Goal: Transaction & Acquisition: Purchase product/service

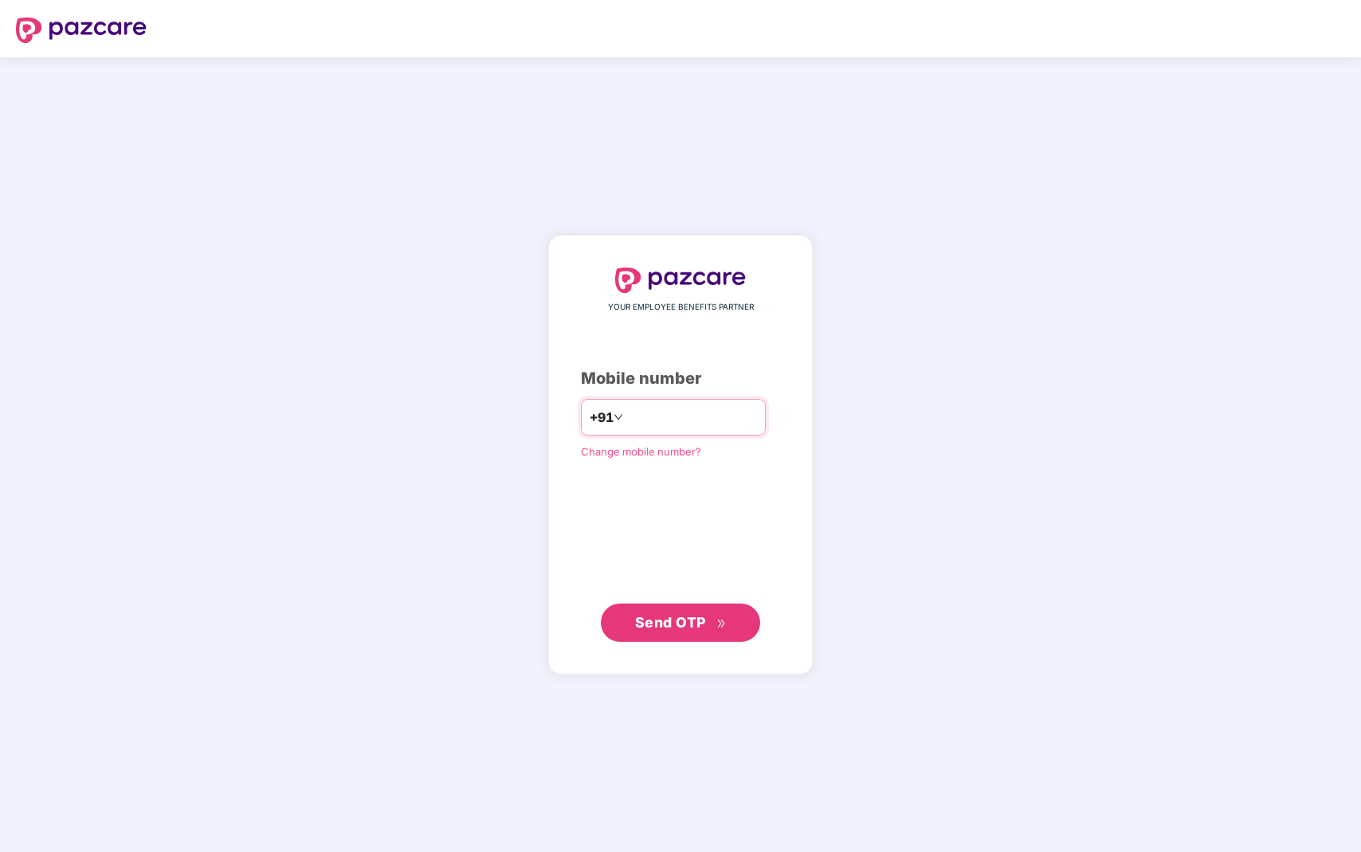
type input "**********"
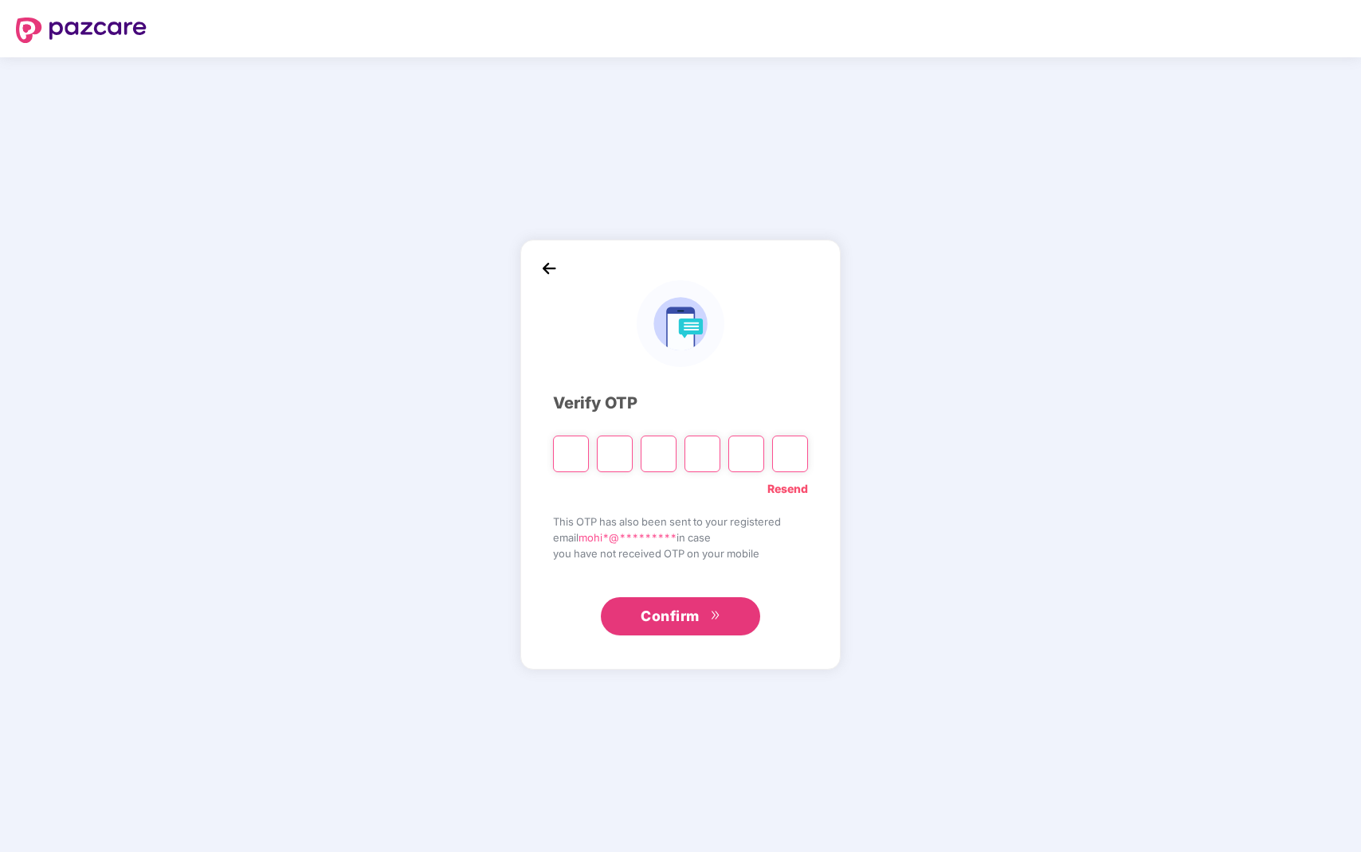
type input "*"
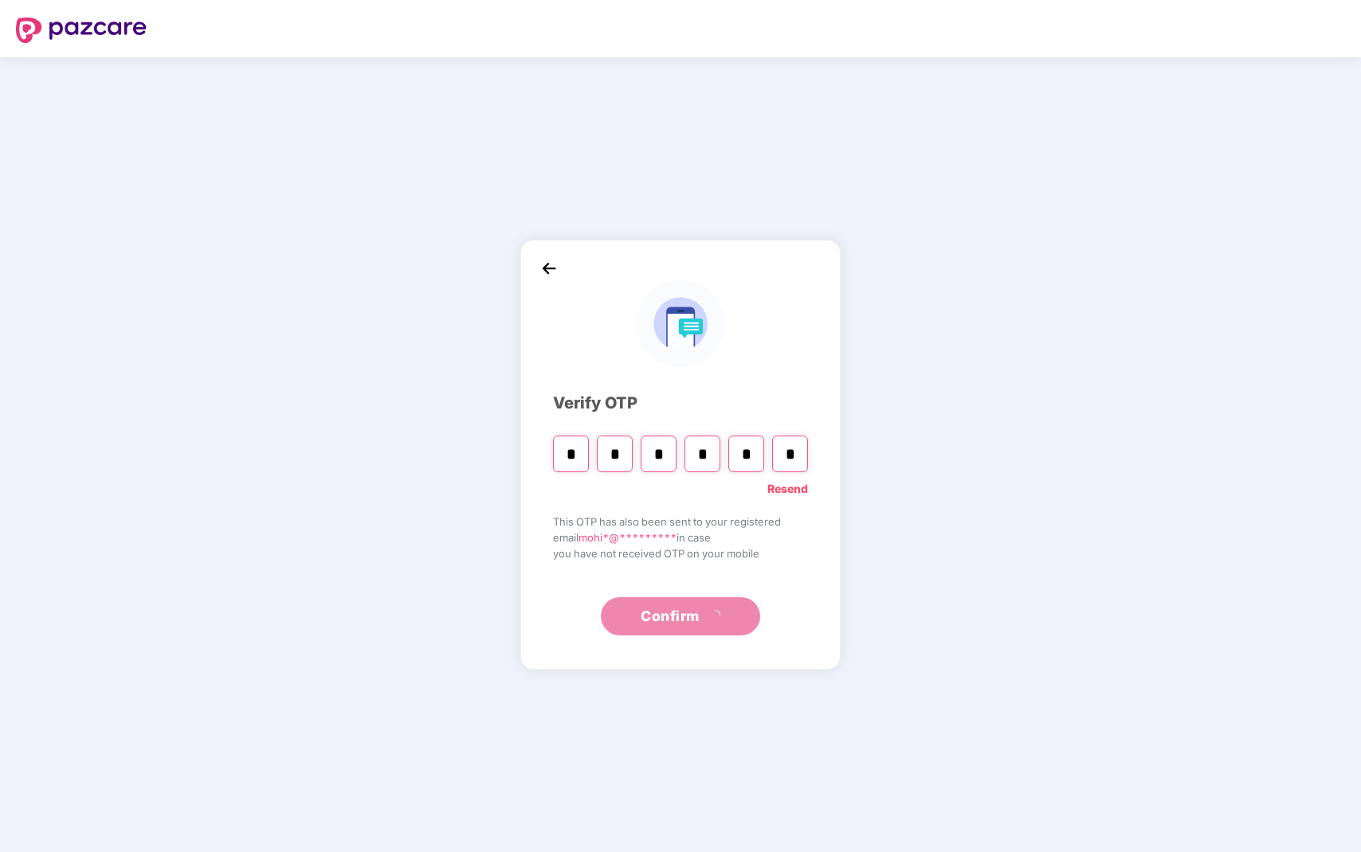
type input "*"
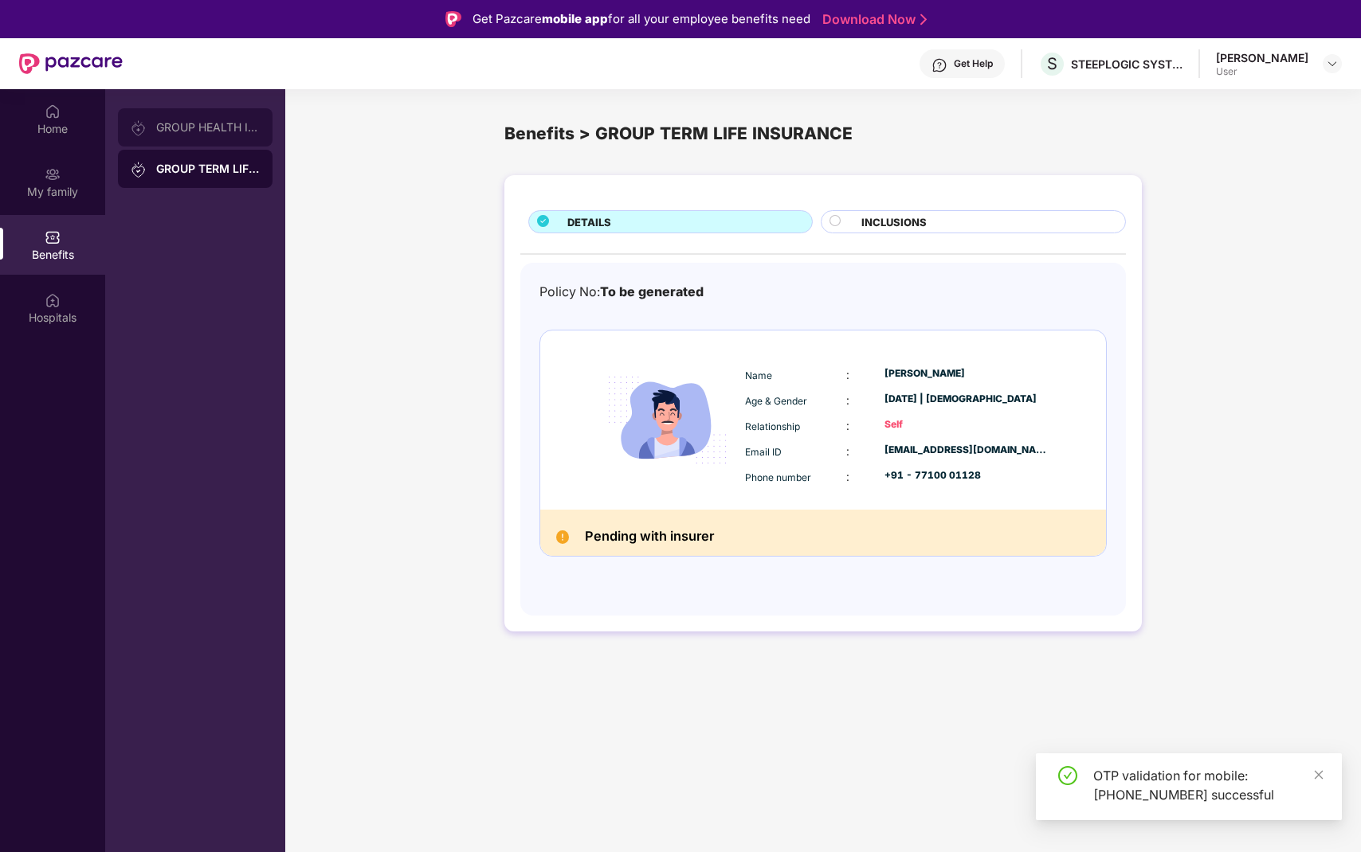
click at [225, 129] on div "GROUP HEALTH INSURANCE" at bounding box center [208, 127] width 104 height 13
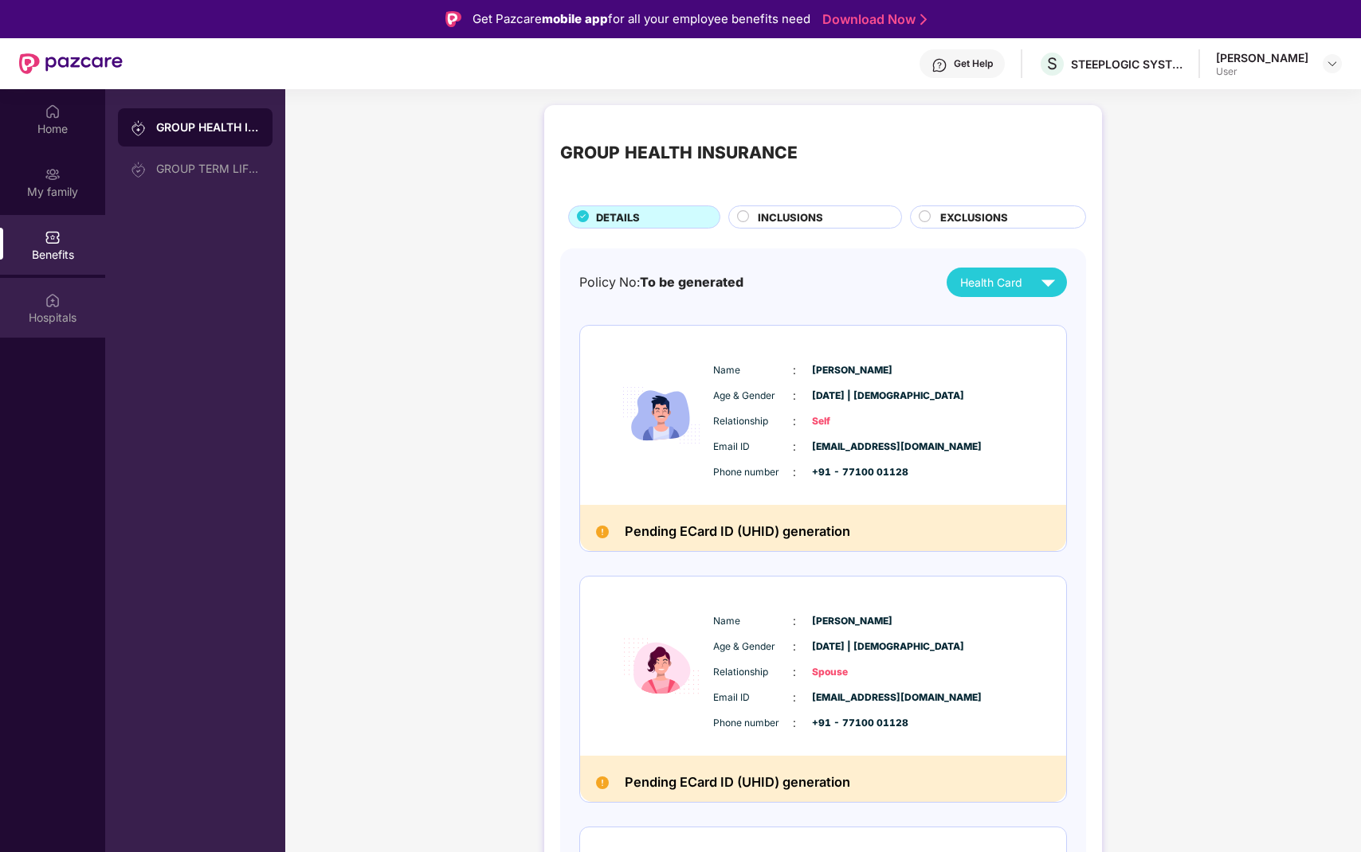
click at [50, 304] on img at bounding box center [53, 300] width 16 height 16
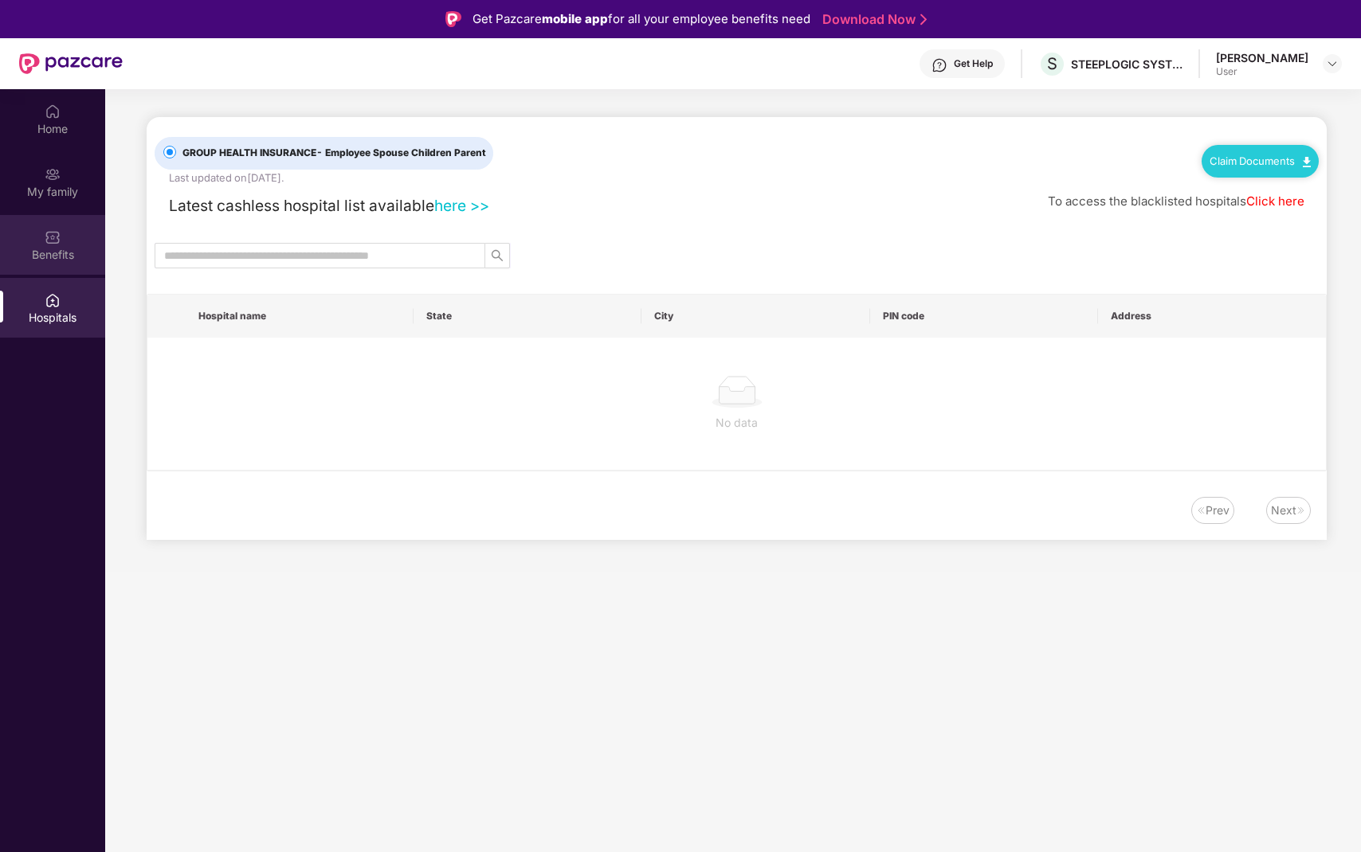
click at [57, 218] on div "Benefits" at bounding box center [52, 245] width 105 height 60
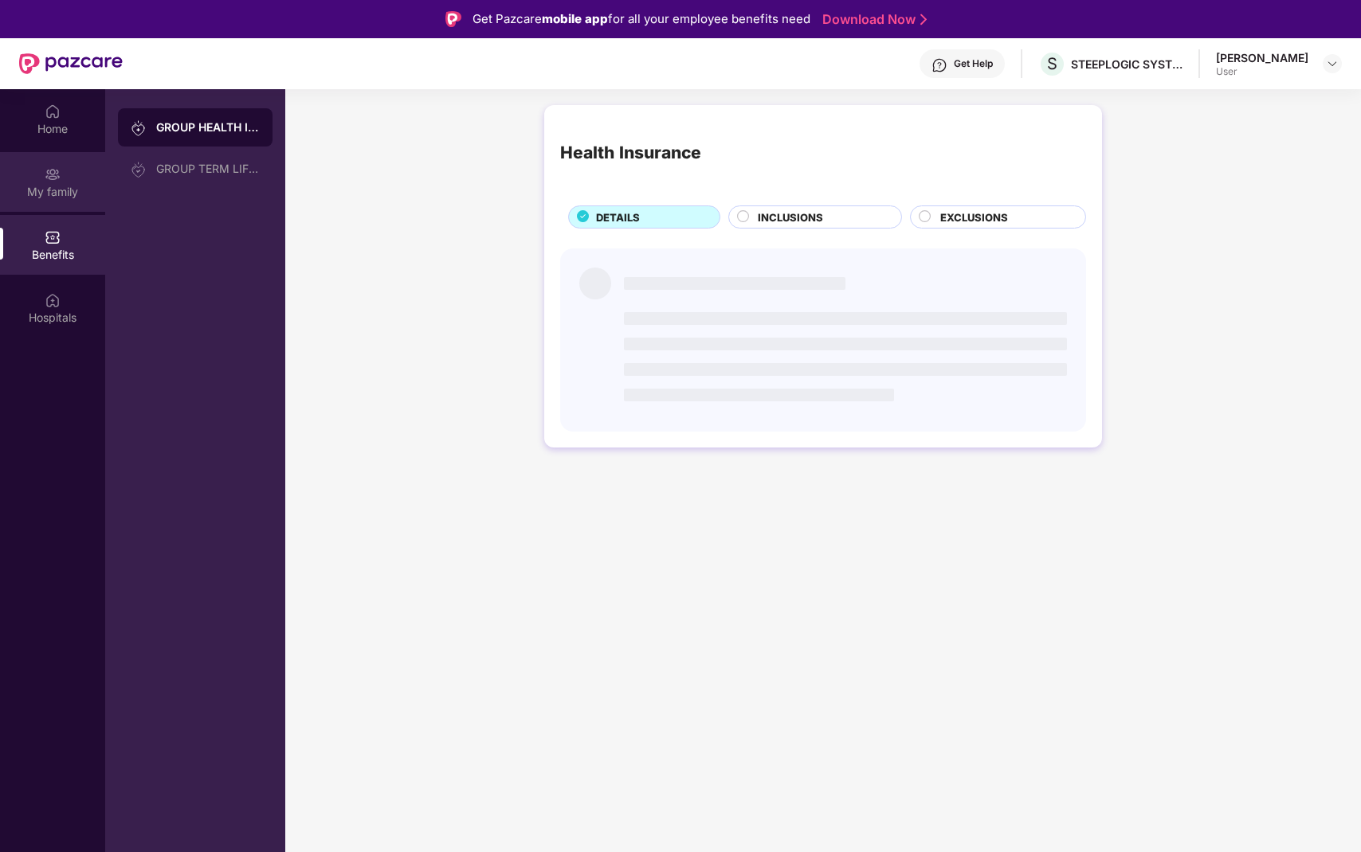
click at [53, 186] on div "My family" at bounding box center [52, 192] width 105 height 16
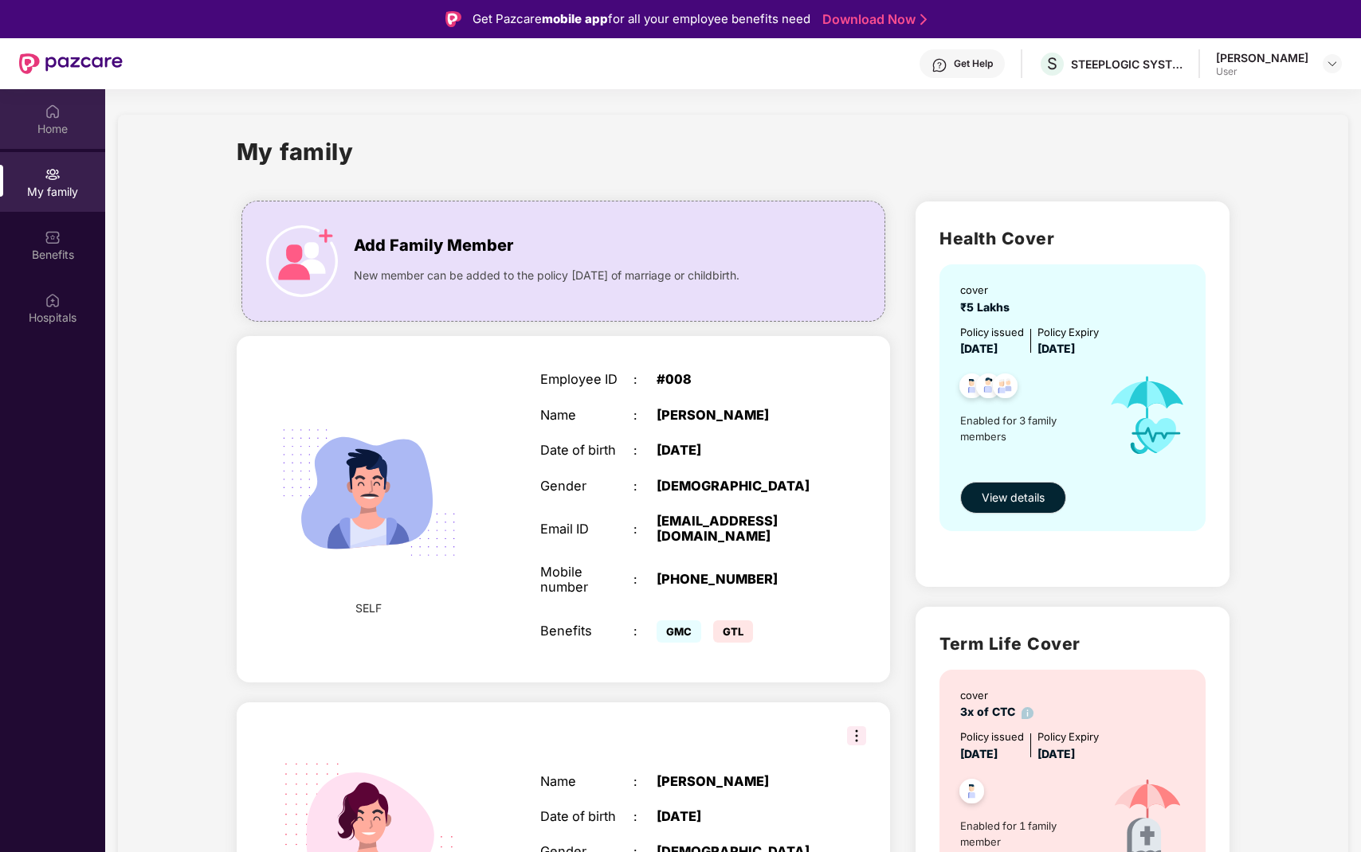
click at [59, 114] on img at bounding box center [53, 112] width 16 height 16
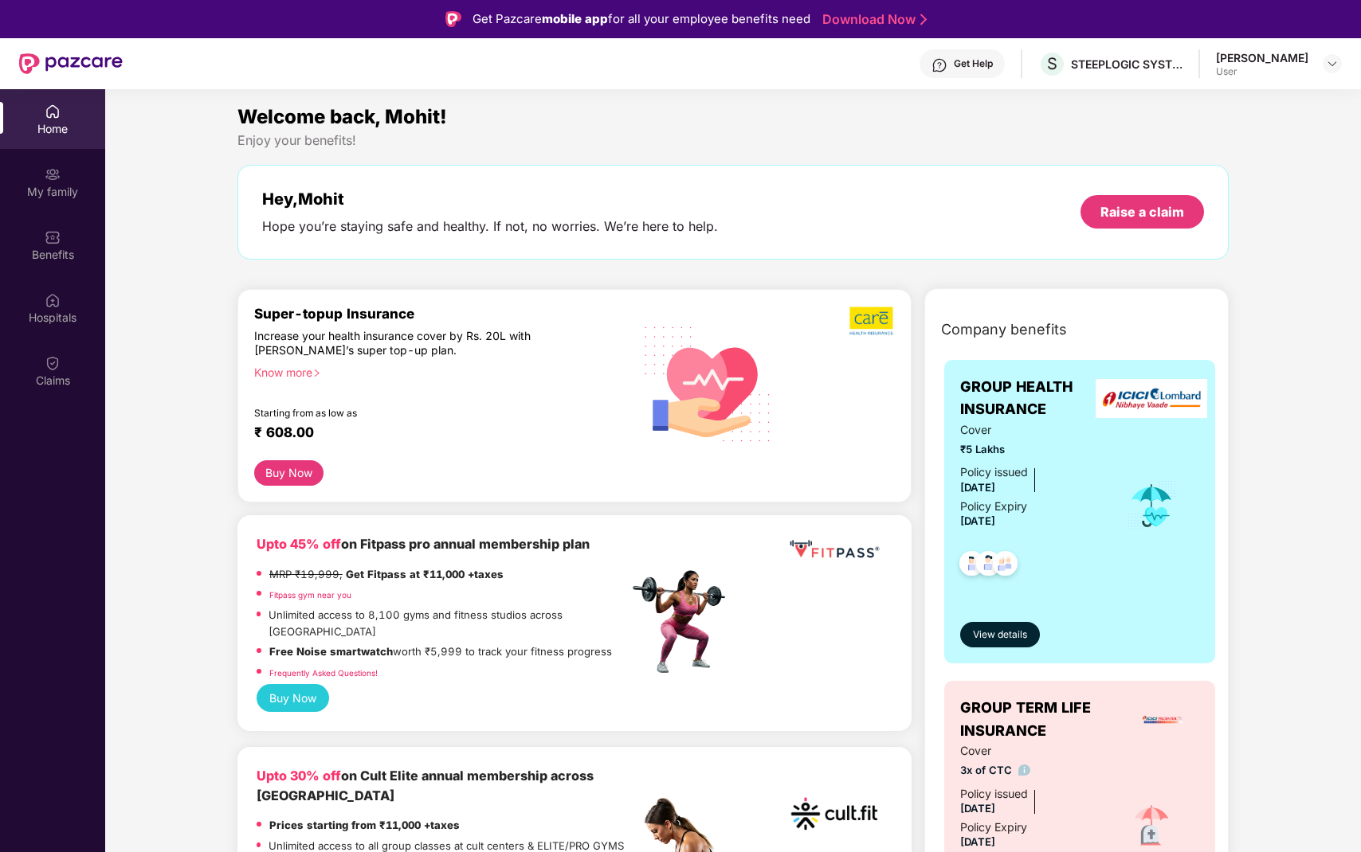
click at [281, 370] on div "Know more" at bounding box center [436, 371] width 364 height 11
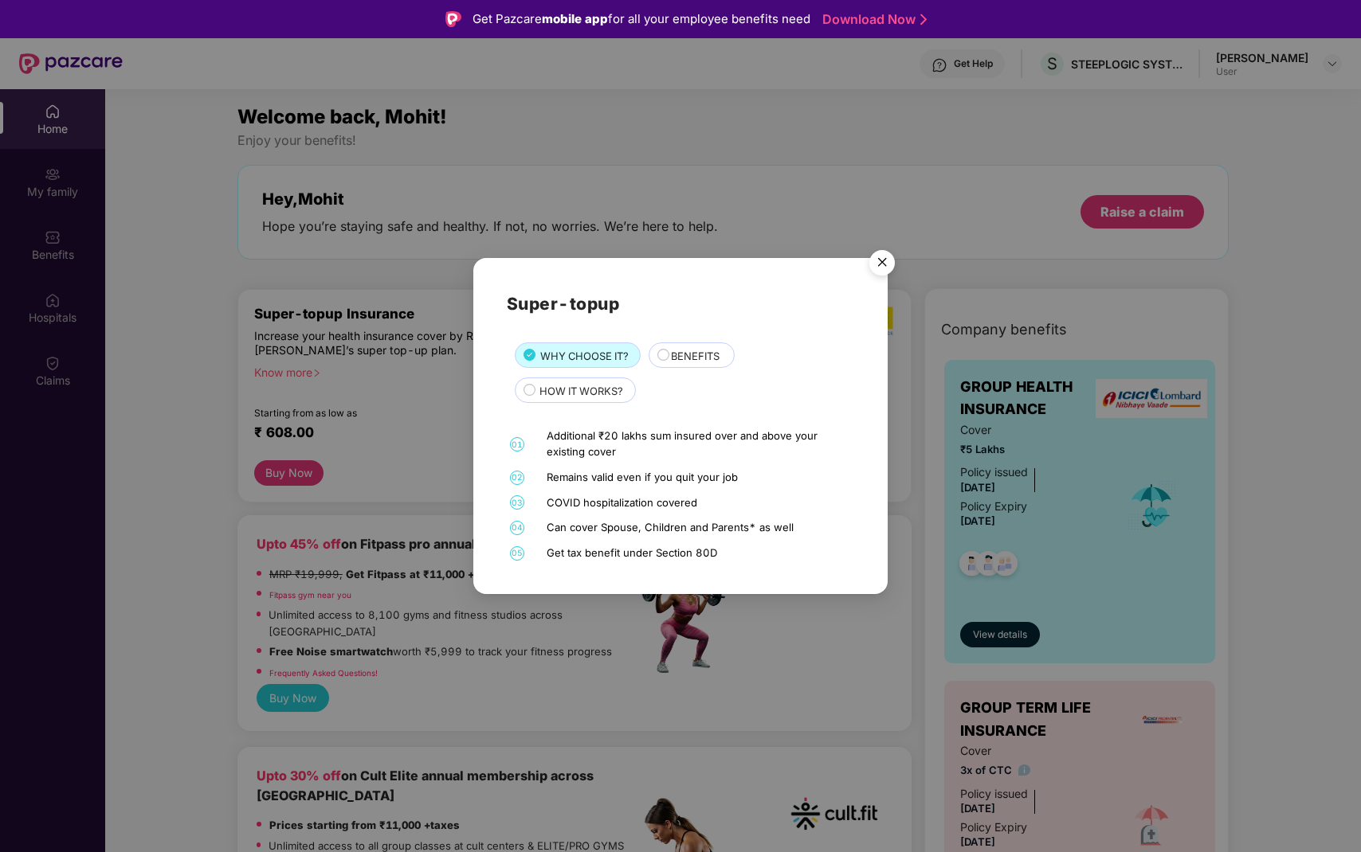
click at [573, 383] on span "HOW IT WORKS?" at bounding box center [581, 391] width 84 height 16
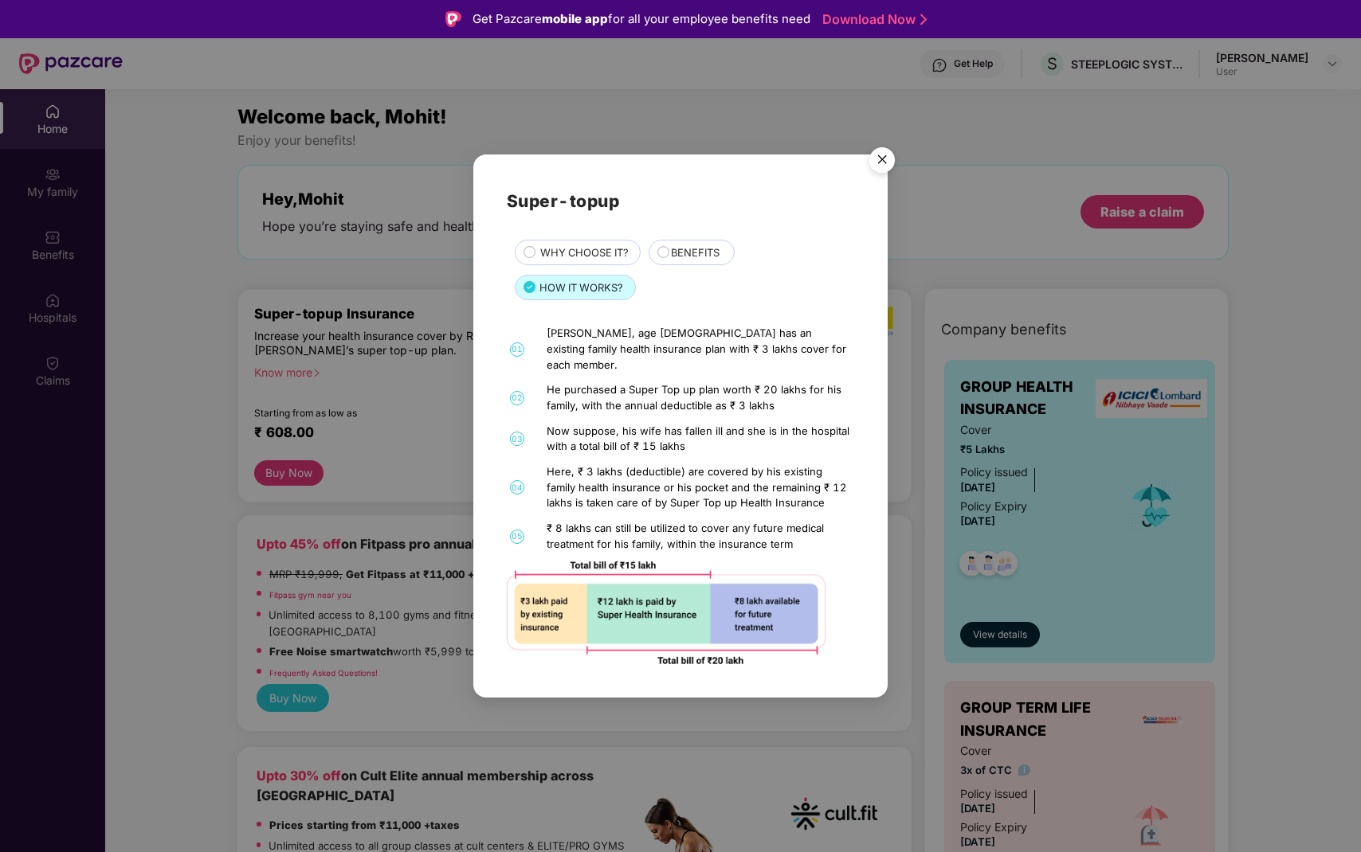
click at [888, 167] on img "Close" at bounding box center [882, 162] width 45 height 45
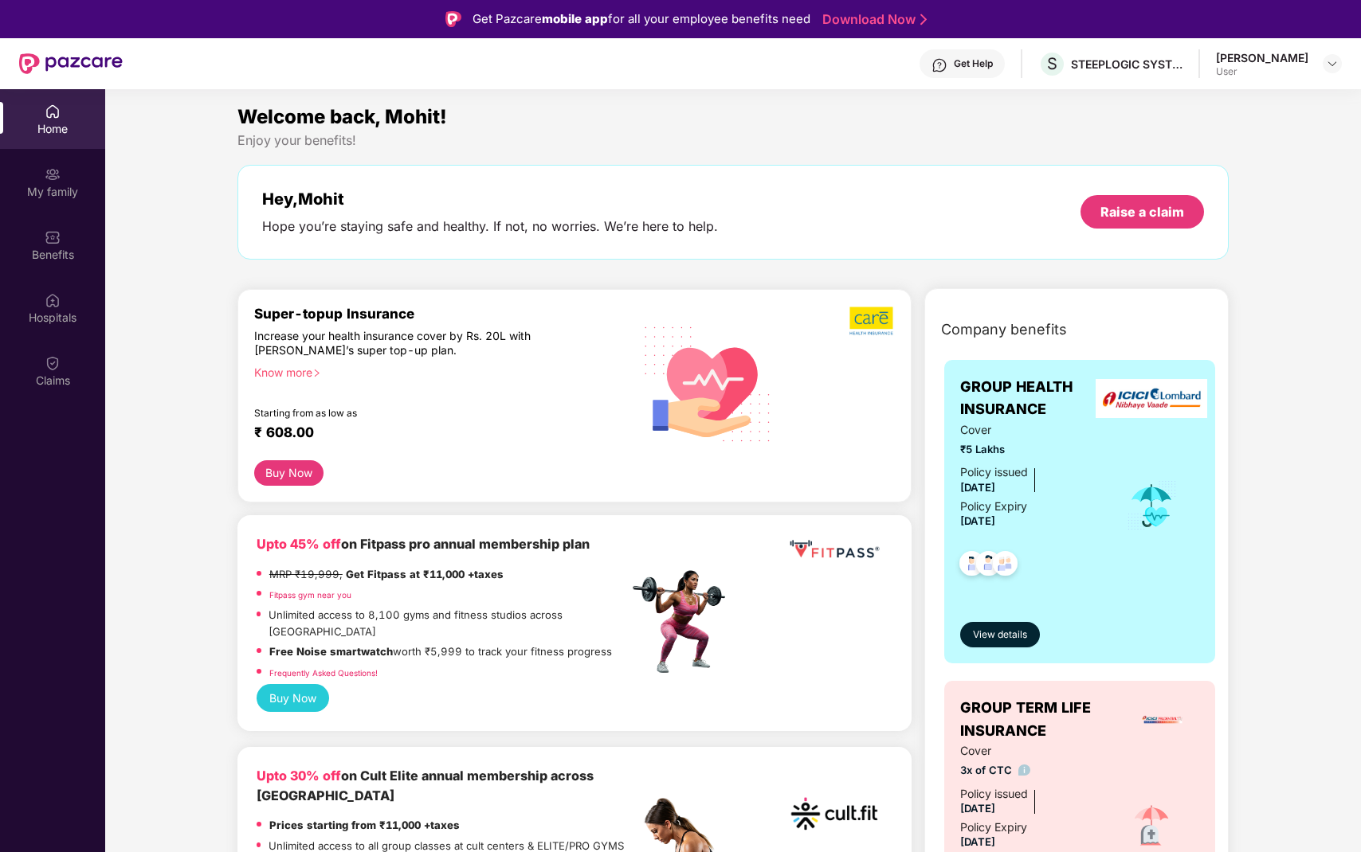
click at [305, 469] on button "Buy Now" at bounding box center [288, 473] width 69 height 26
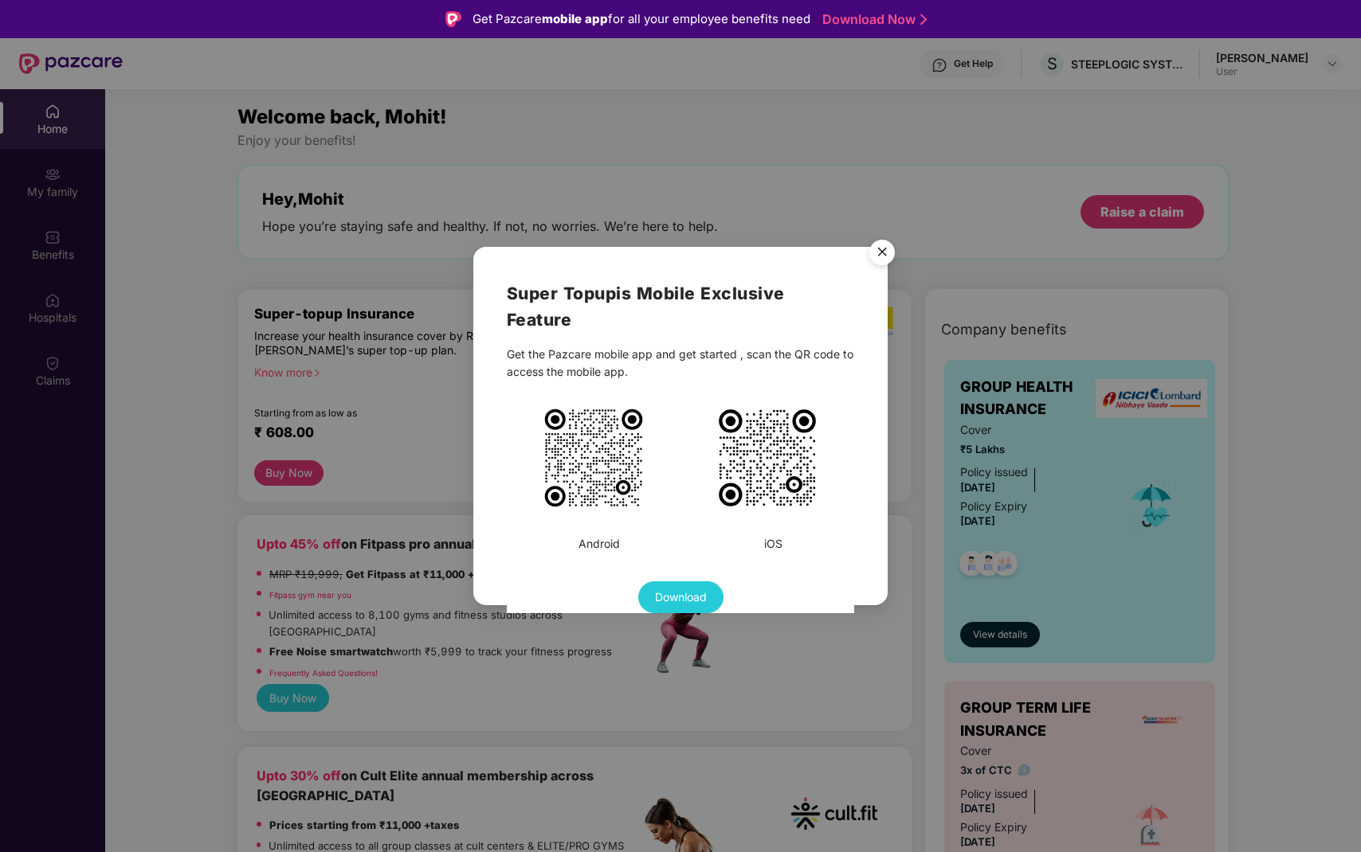
scroll to position [89, 0]
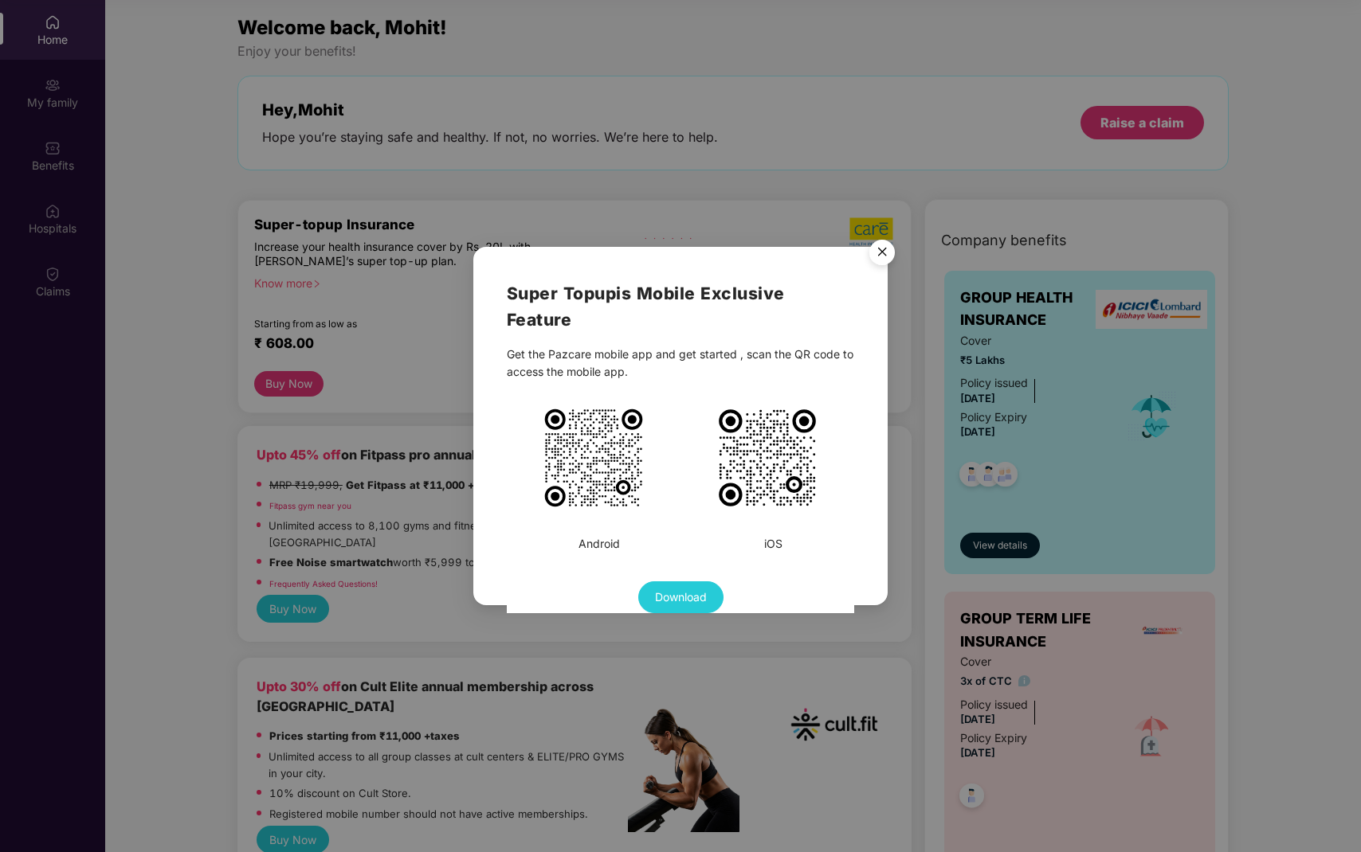
click at [882, 260] on img "Close" at bounding box center [882, 255] width 45 height 45
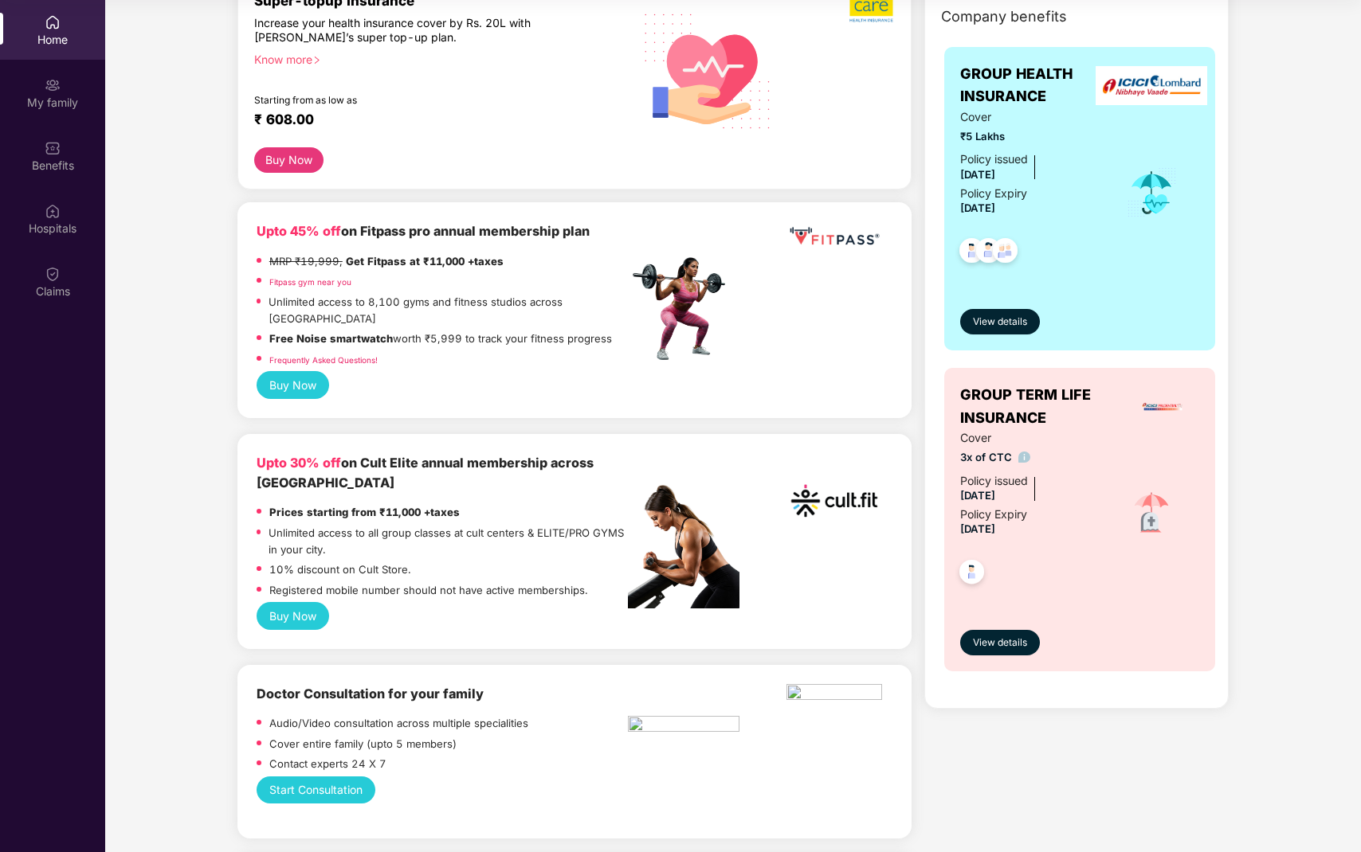
scroll to position [0, 0]
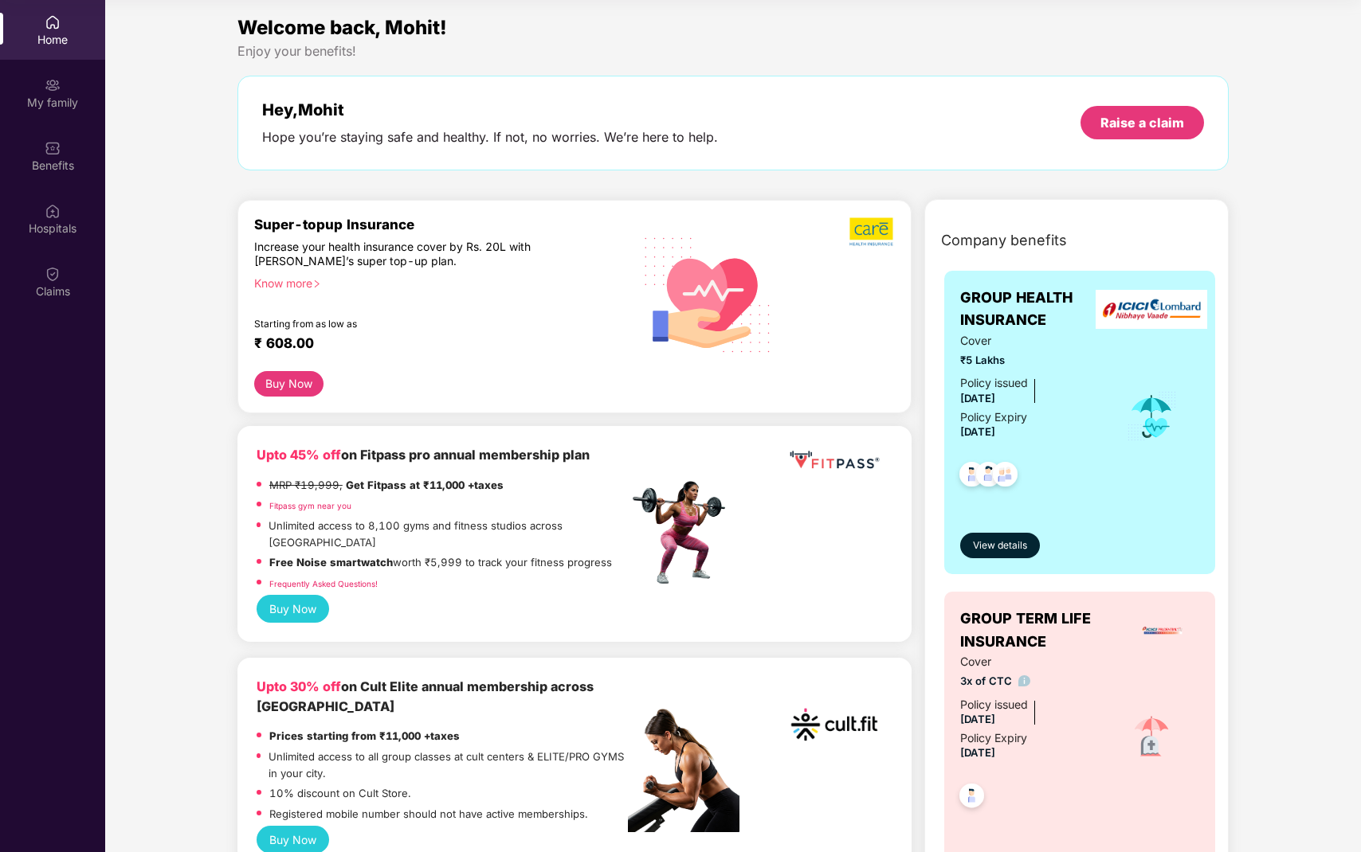
click at [870, 224] on img at bounding box center [871, 232] width 45 height 30
click at [293, 276] on div "Know more" at bounding box center [436, 281] width 364 height 11
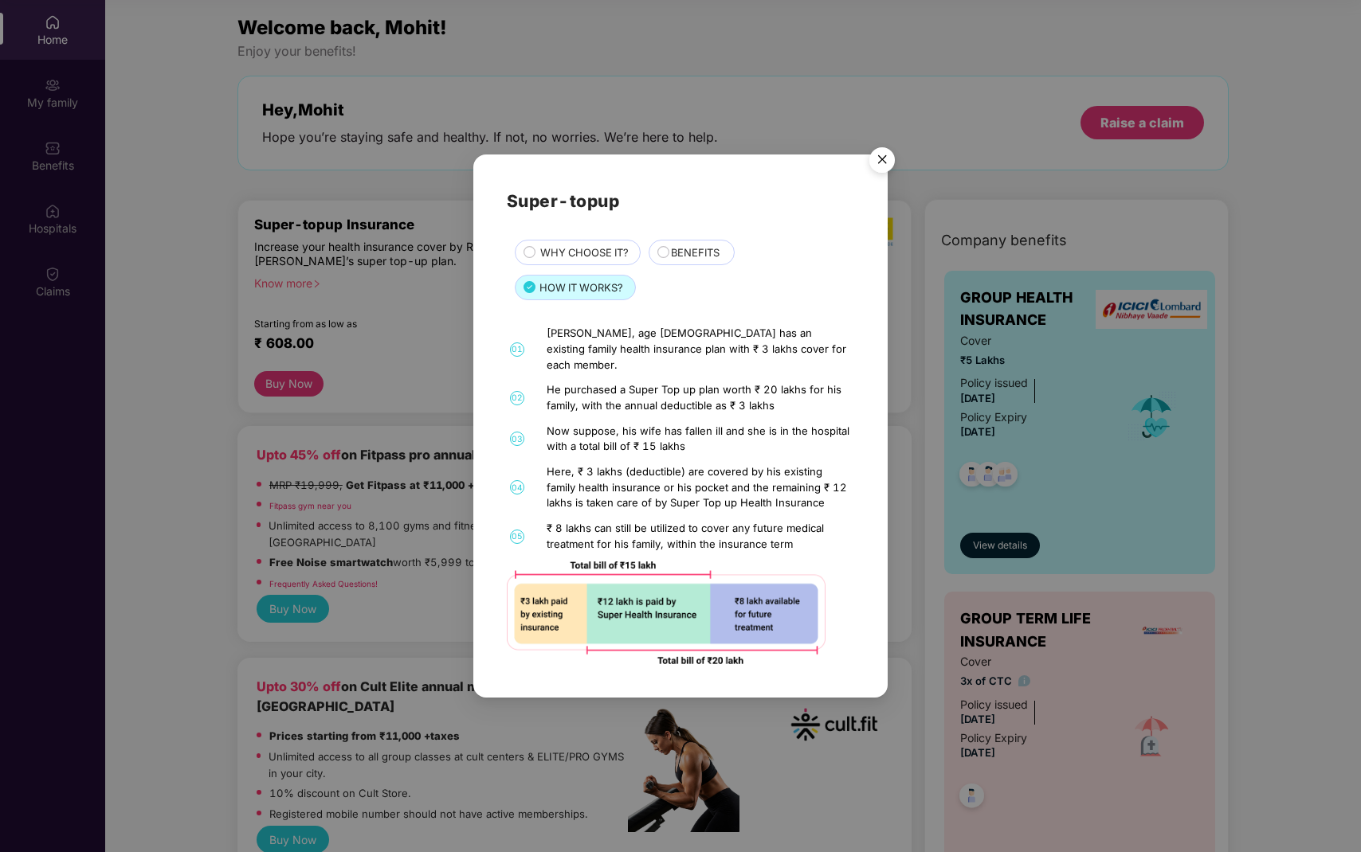
click at [881, 161] on img "Close" at bounding box center [882, 162] width 45 height 45
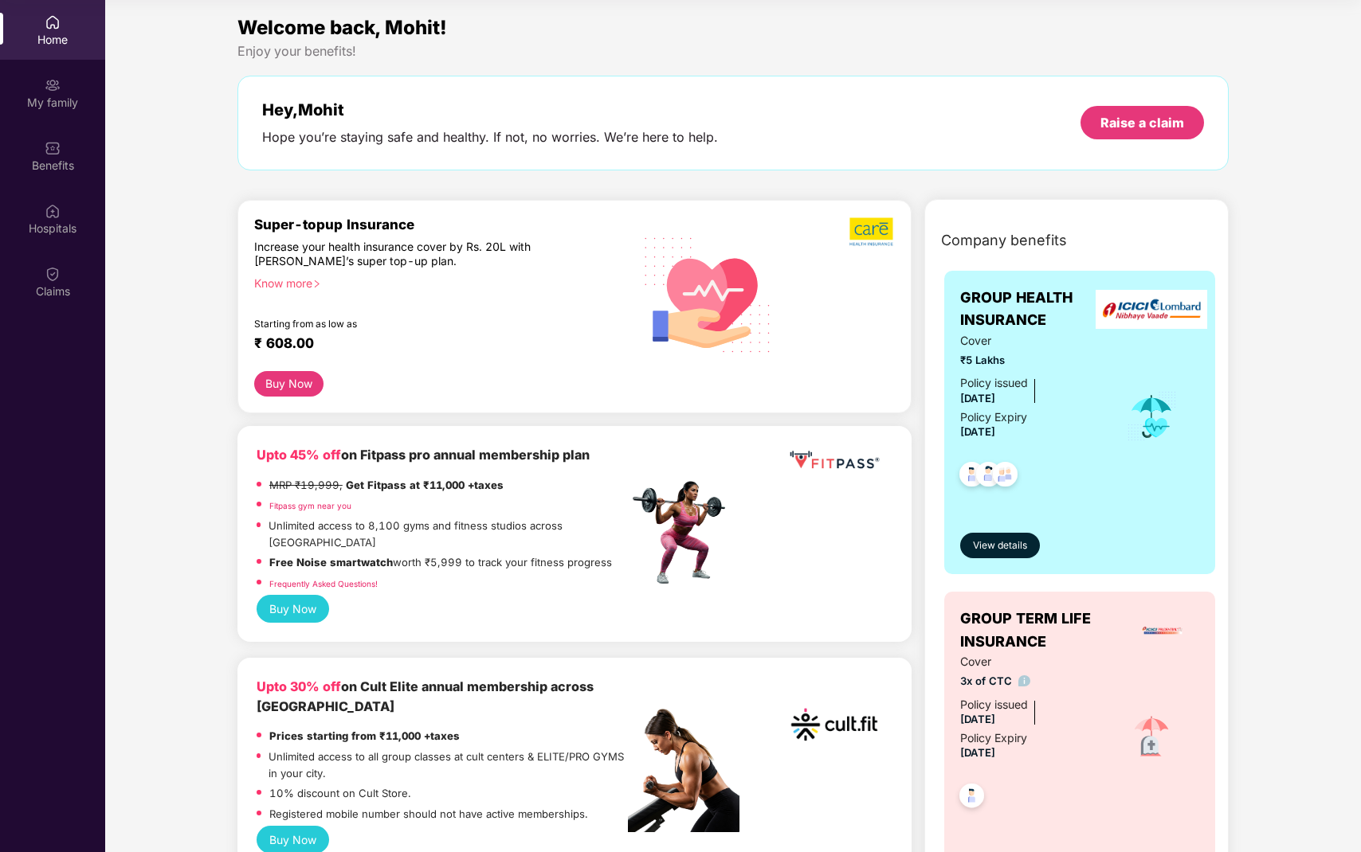
click at [295, 397] on button "Buy Now" at bounding box center [288, 384] width 69 height 26
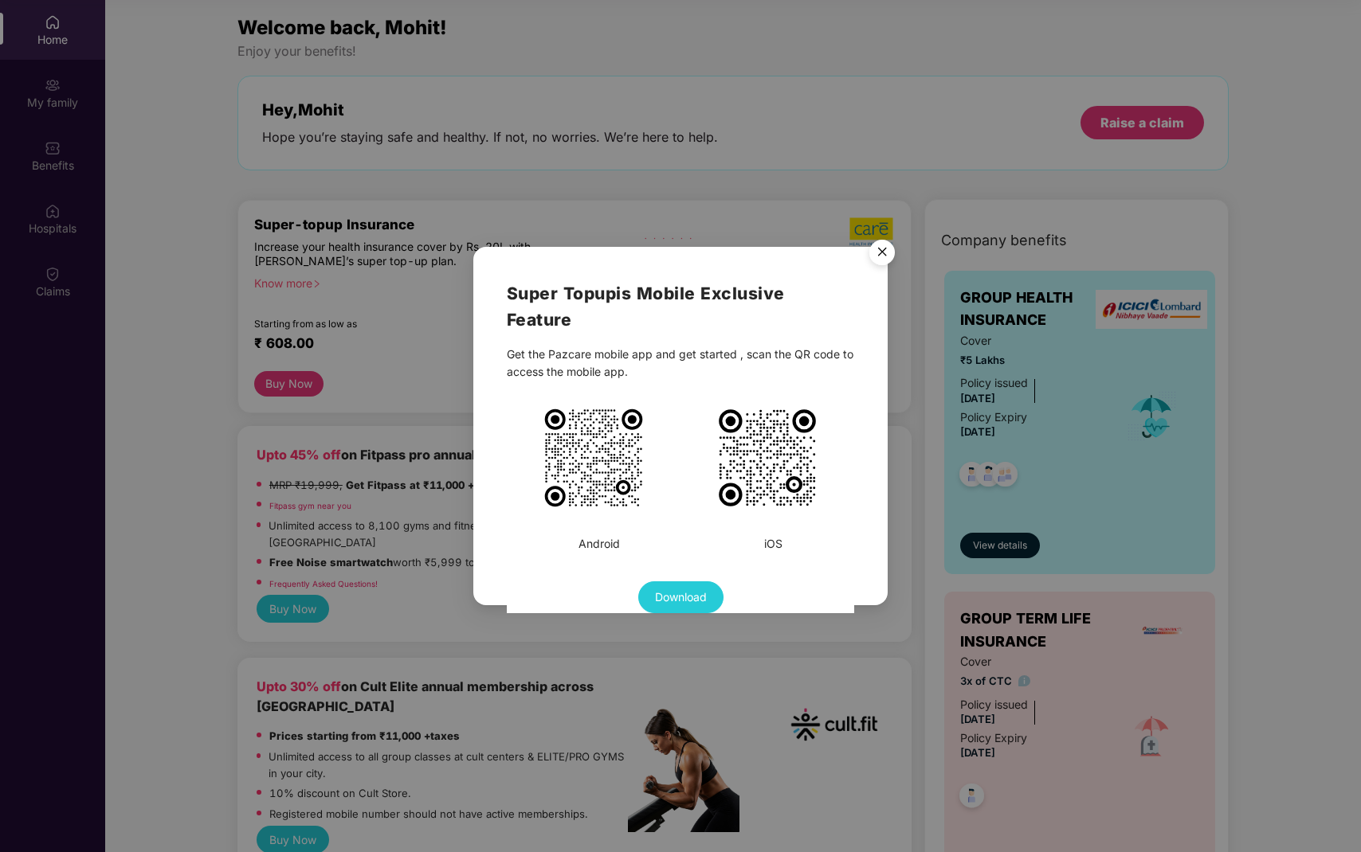
click at [890, 241] on img "Close" at bounding box center [882, 255] width 45 height 45
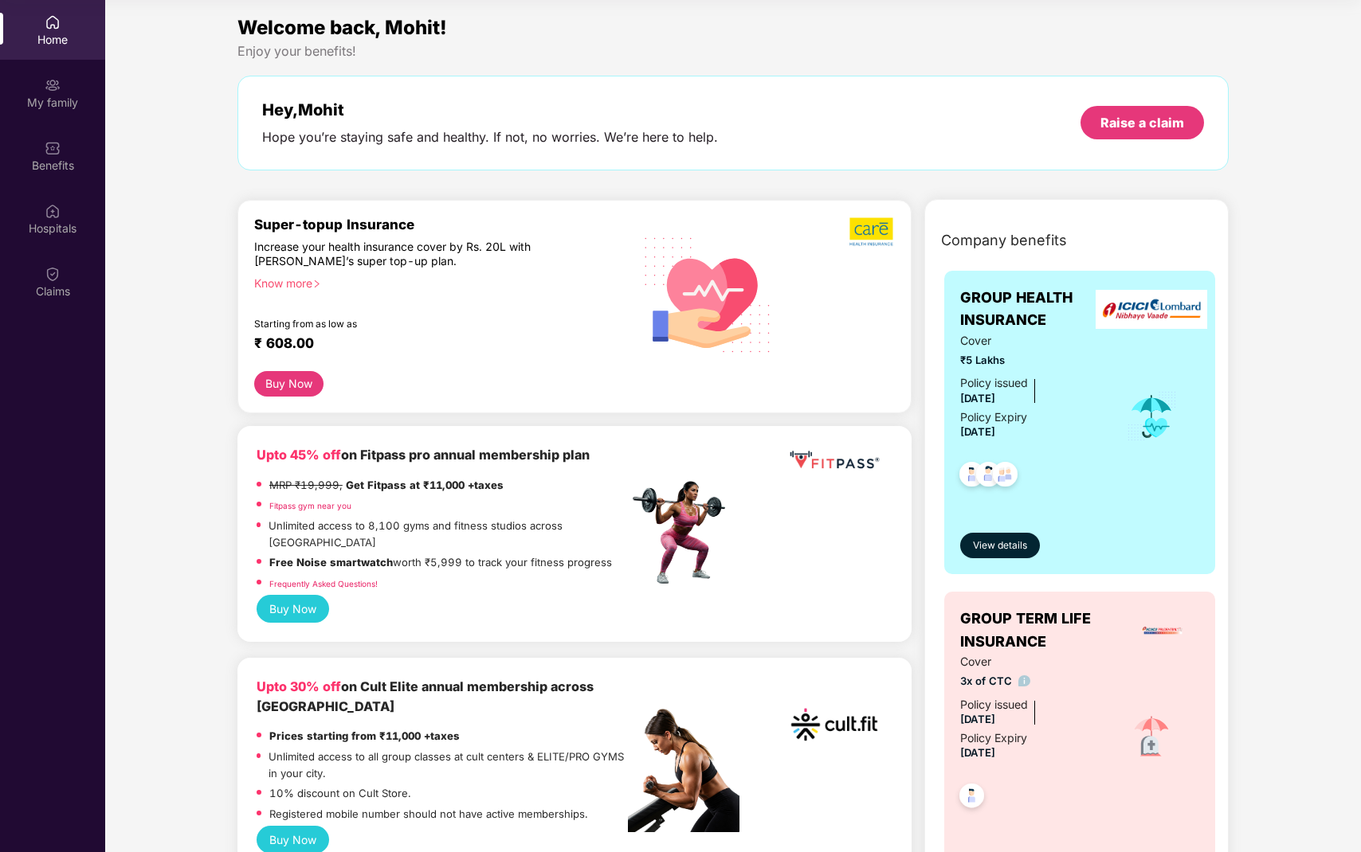
click at [270, 375] on button "Buy Now" at bounding box center [288, 384] width 69 height 26
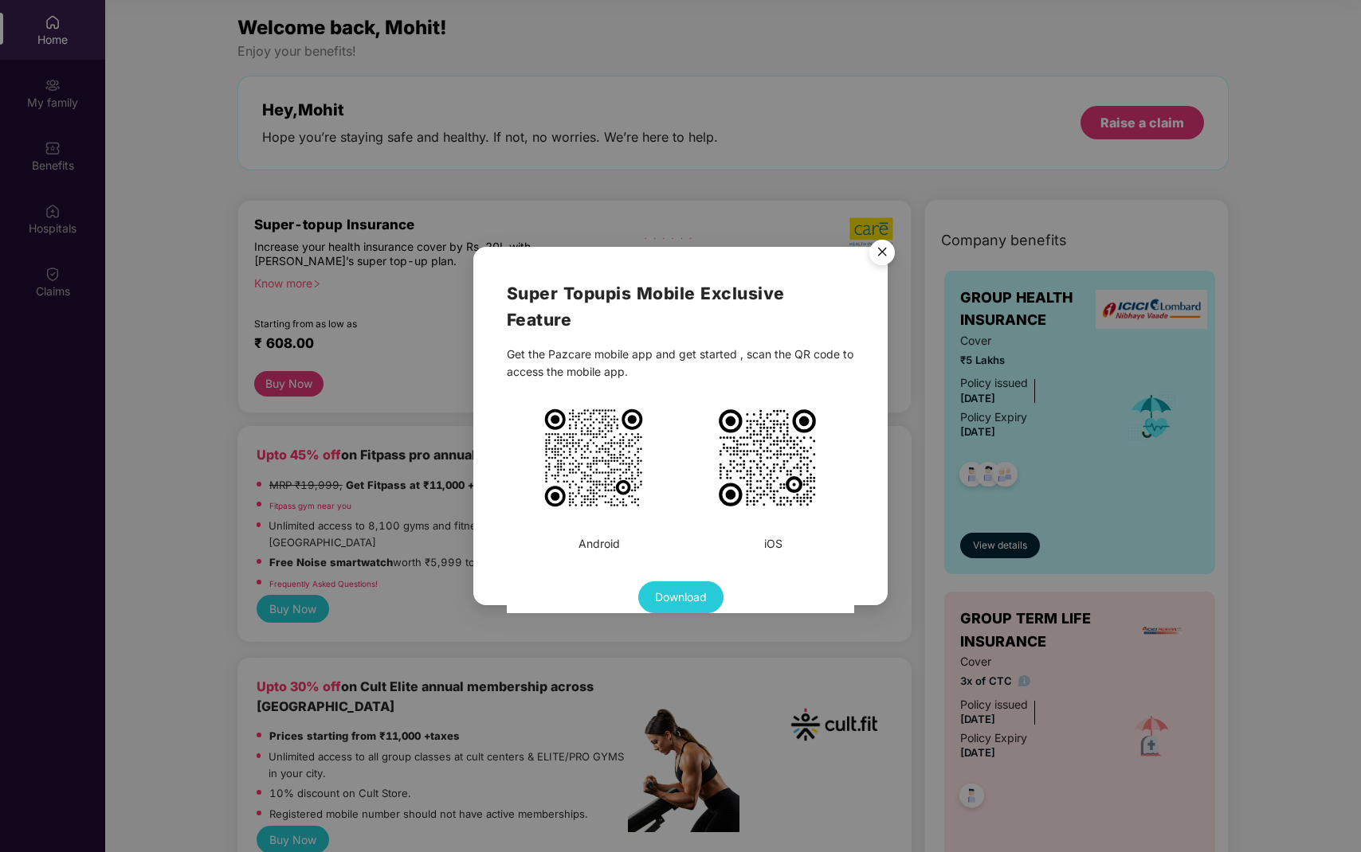
click at [874, 245] on img "Close" at bounding box center [882, 255] width 45 height 45
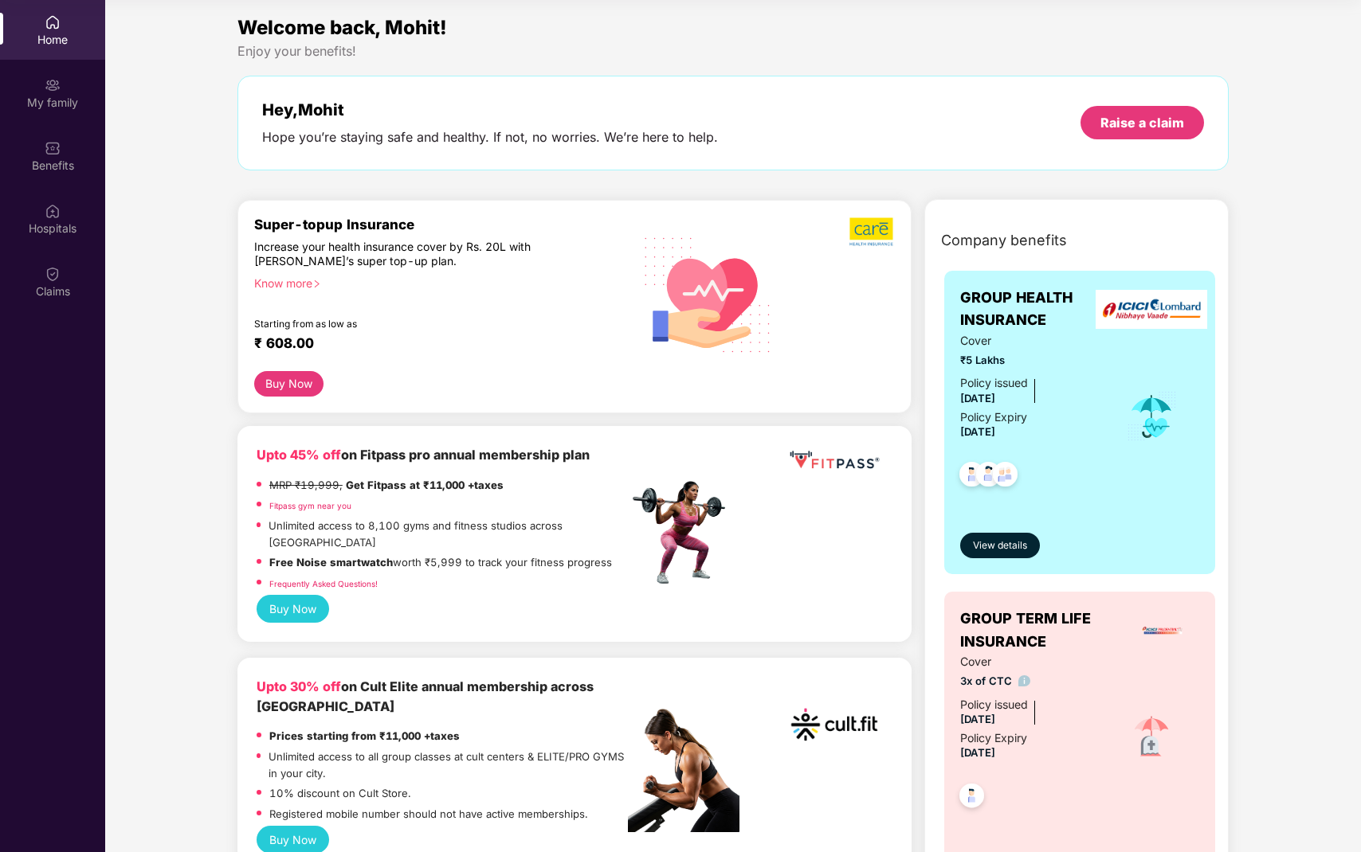
click at [278, 288] on div "Know more" at bounding box center [436, 281] width 364 height 11
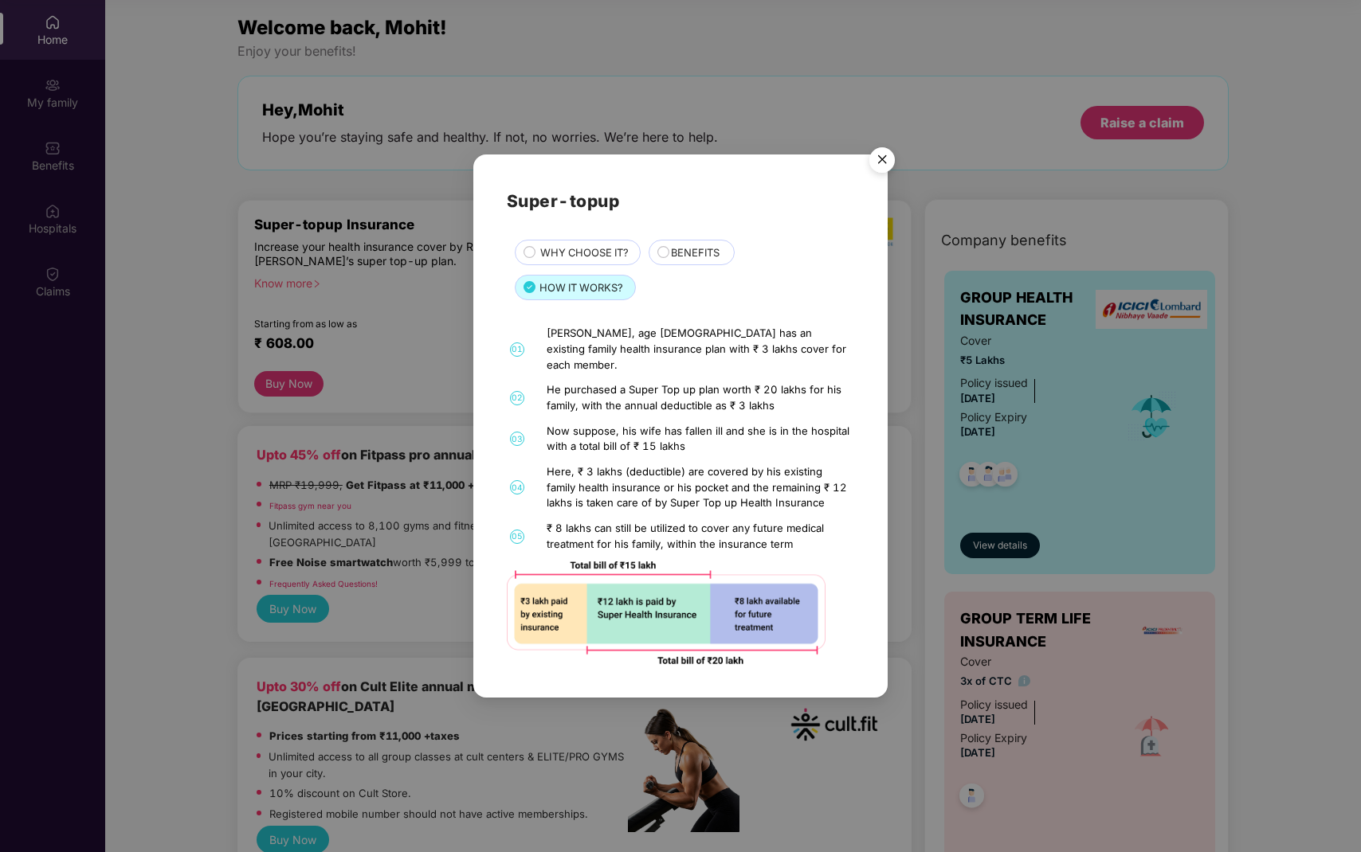
click at [868, 162] on img "Close" at bounding box center [882, 162] width 45 height 45
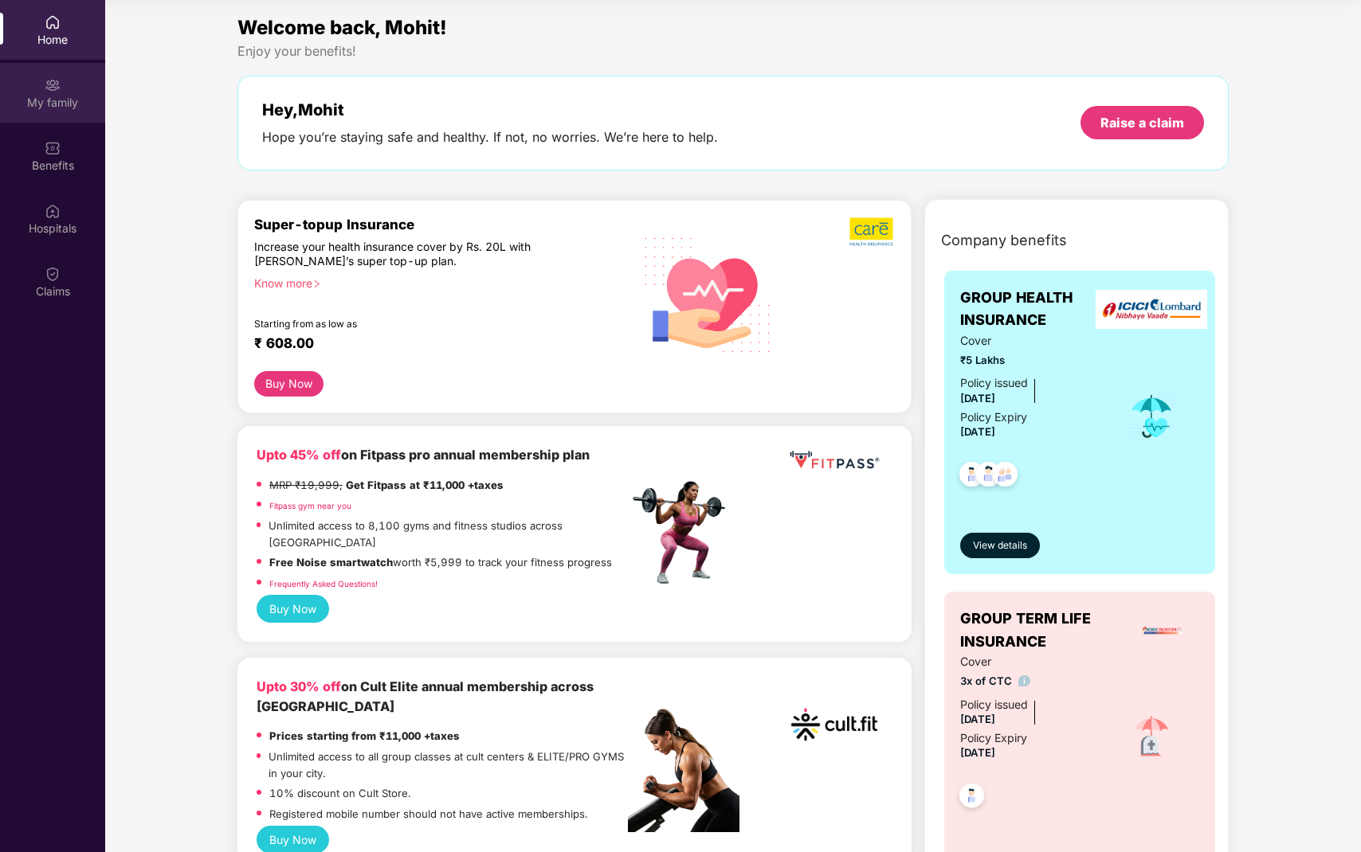
click at [76, 80] on div "My family" at bounding box center [52, 93] width 105 height 60
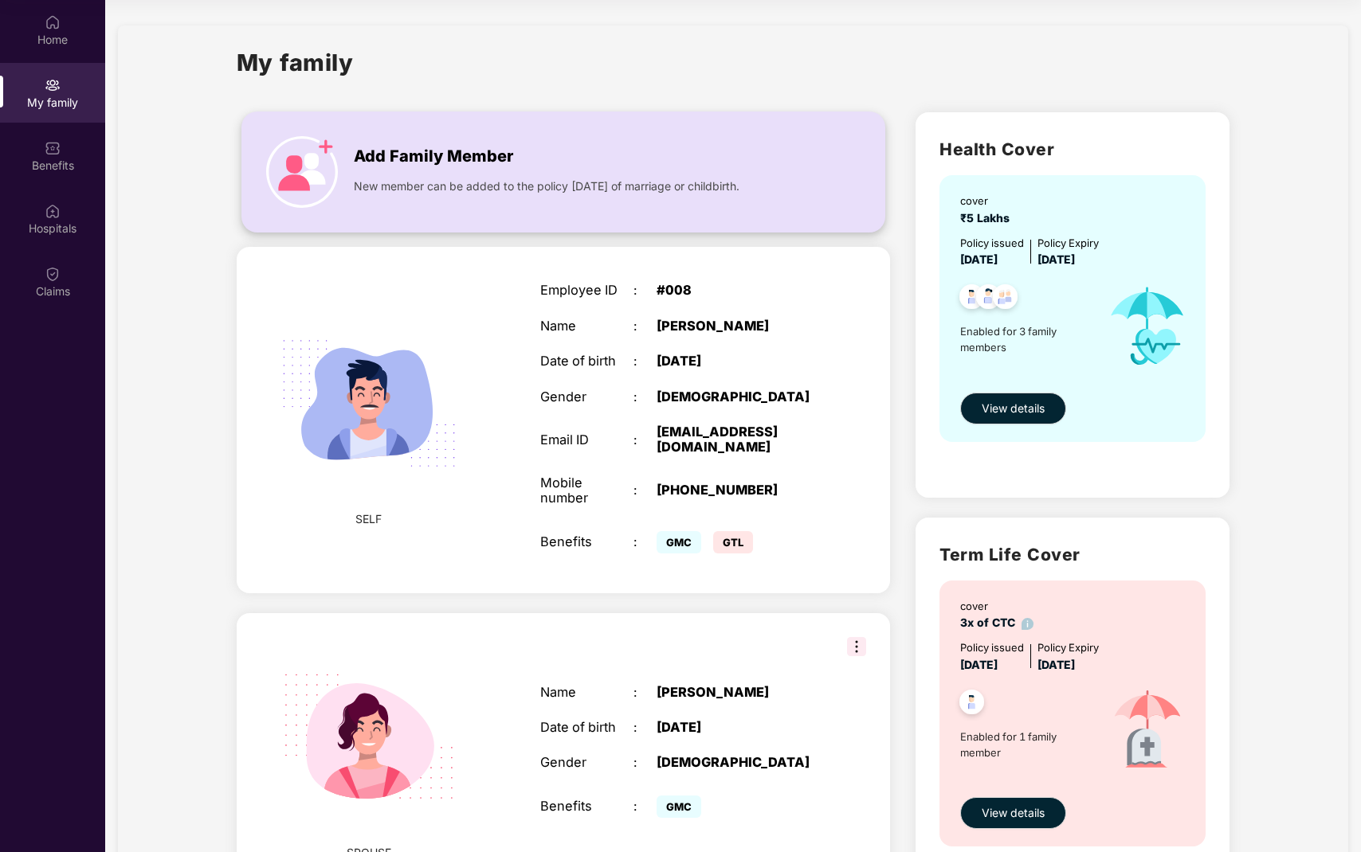
click at [288, 145] on img at bounding box center [302, 172] width 72 height 72
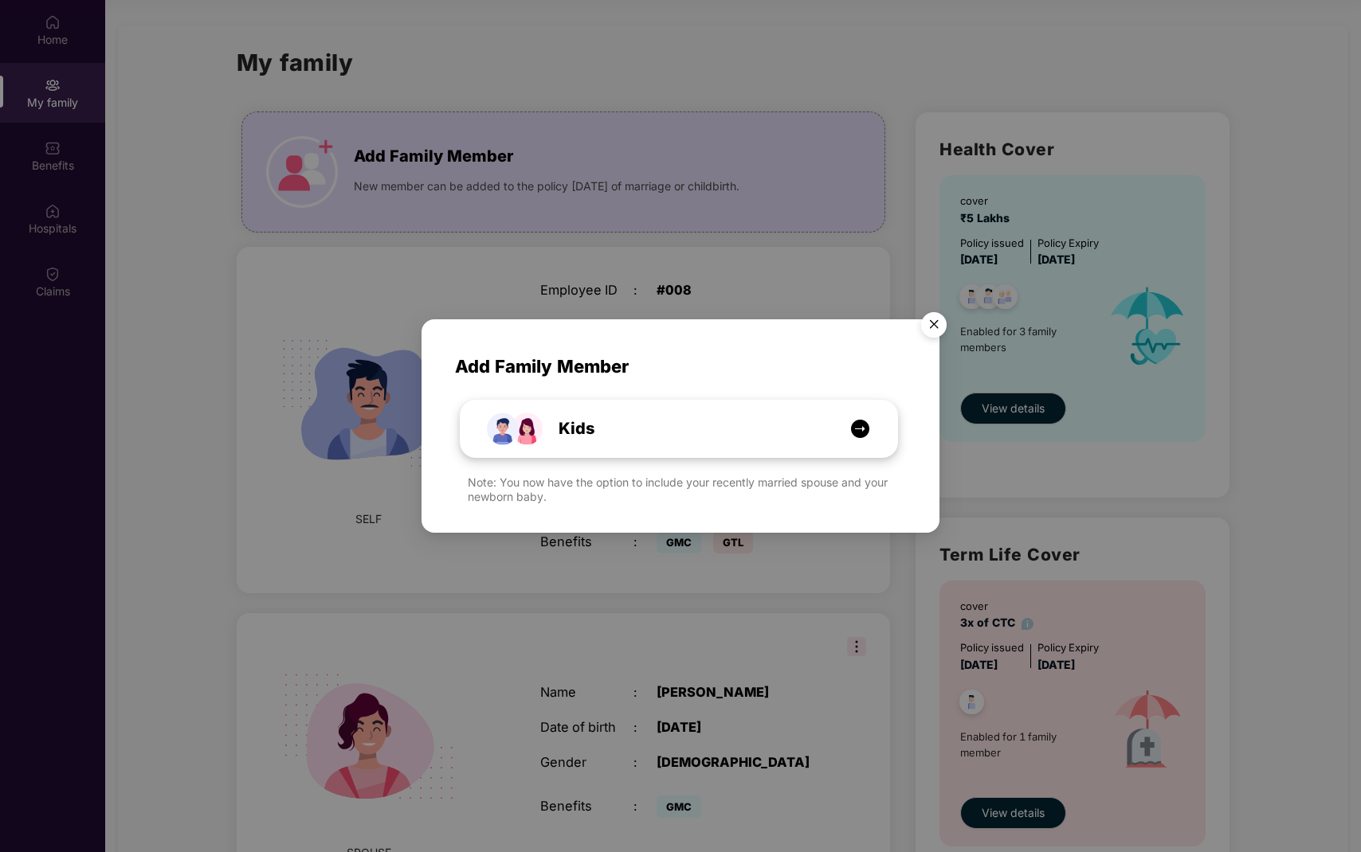
click at [667, 446] on div "Kids" at bounding box center [678, 429] width 437 height 56
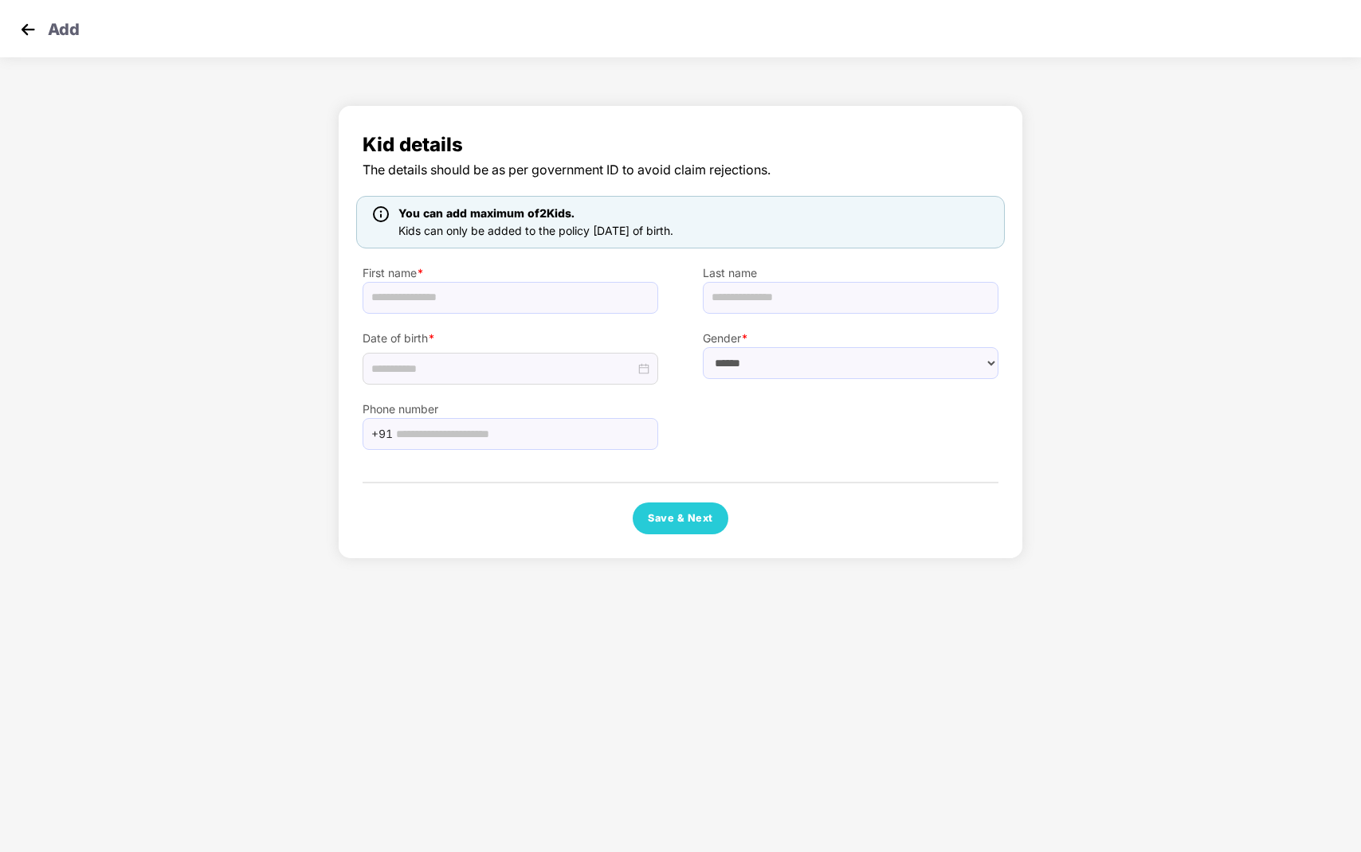
click at [29, 31] on img at bounding box center [28, 30] width 24 height 24
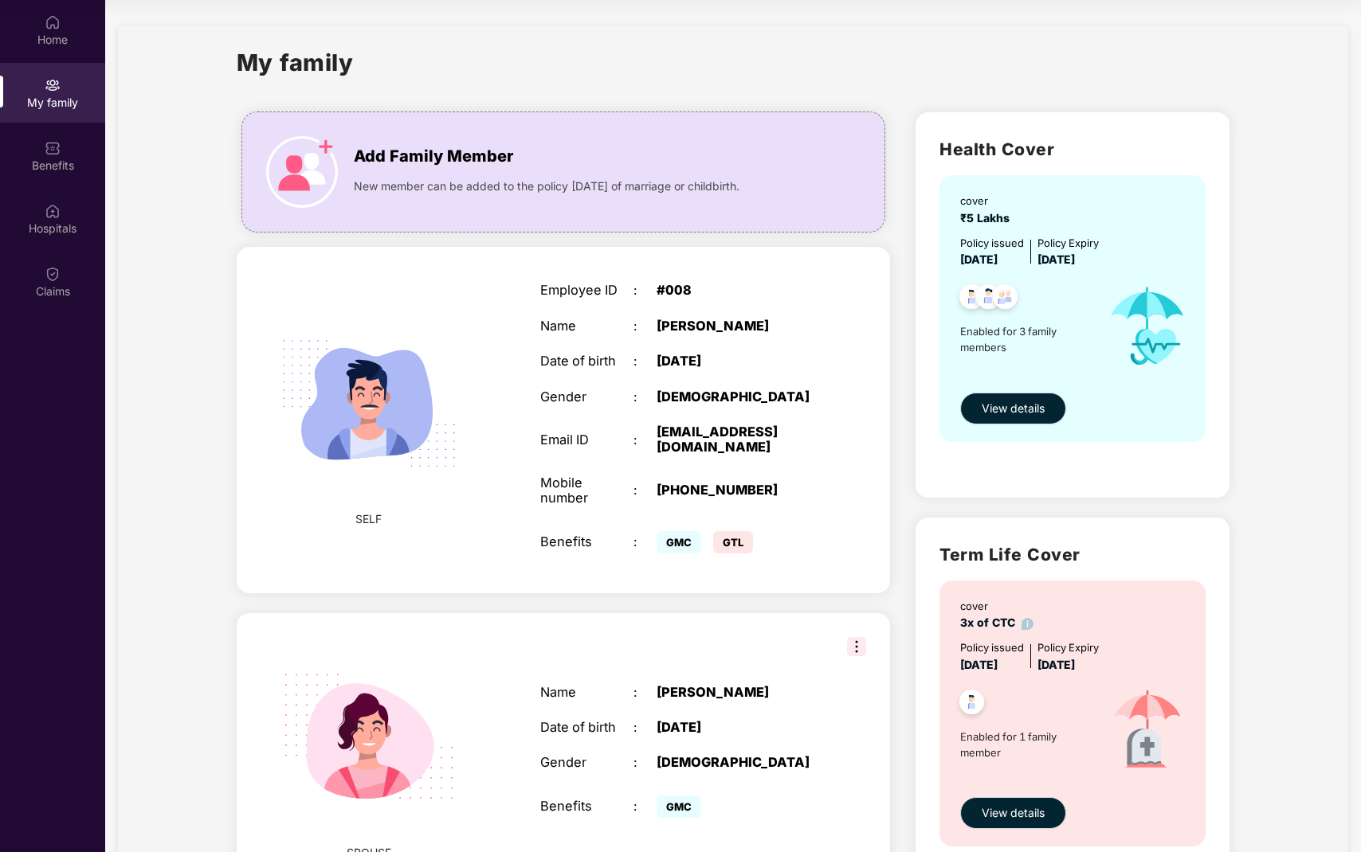
click at [1020, 421] on button "View details" at bounding box center [1013, 409] width 106 height 32
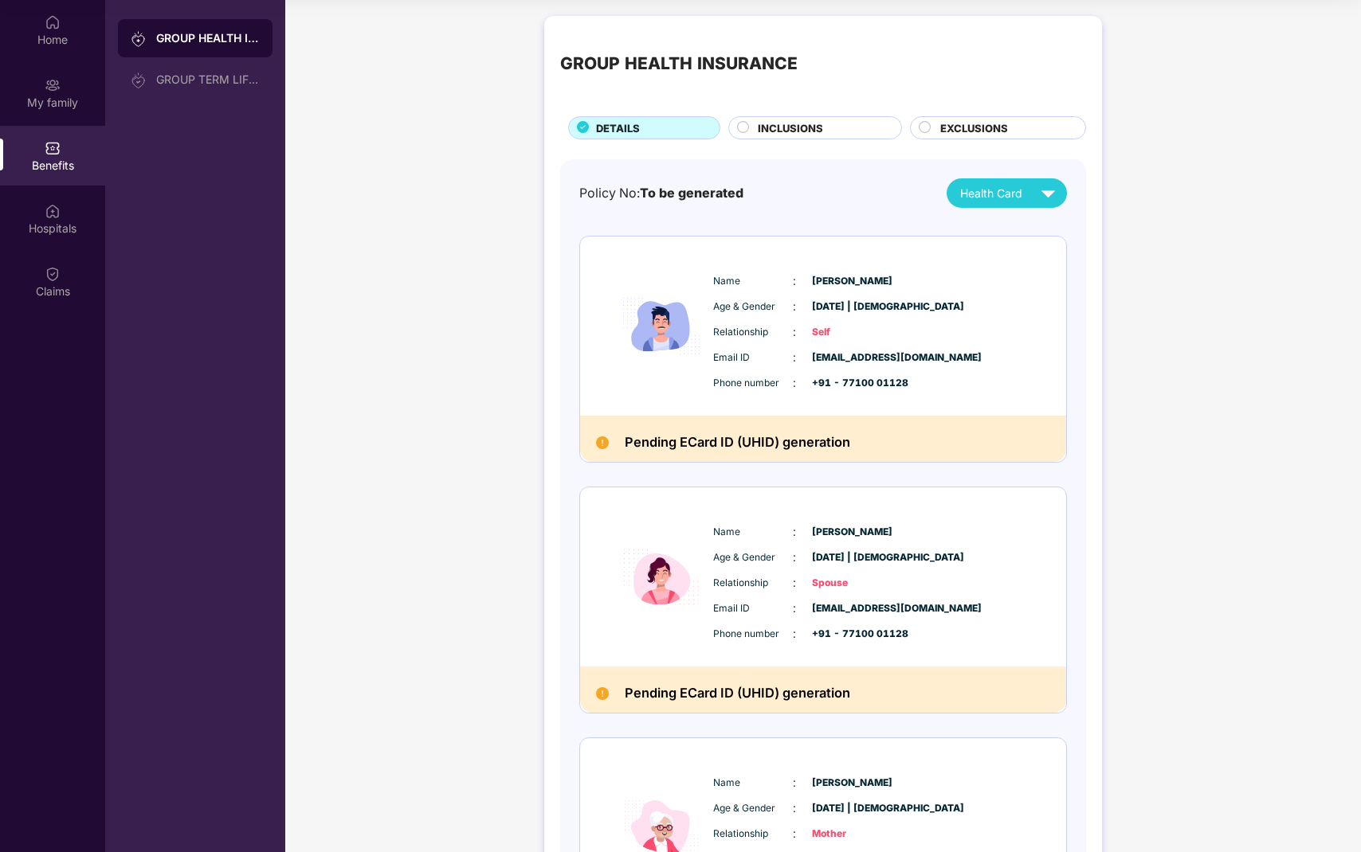
click at [814, 131] on span "INCLUSIONS" at bounding box center [790, 128] width 65 height 16
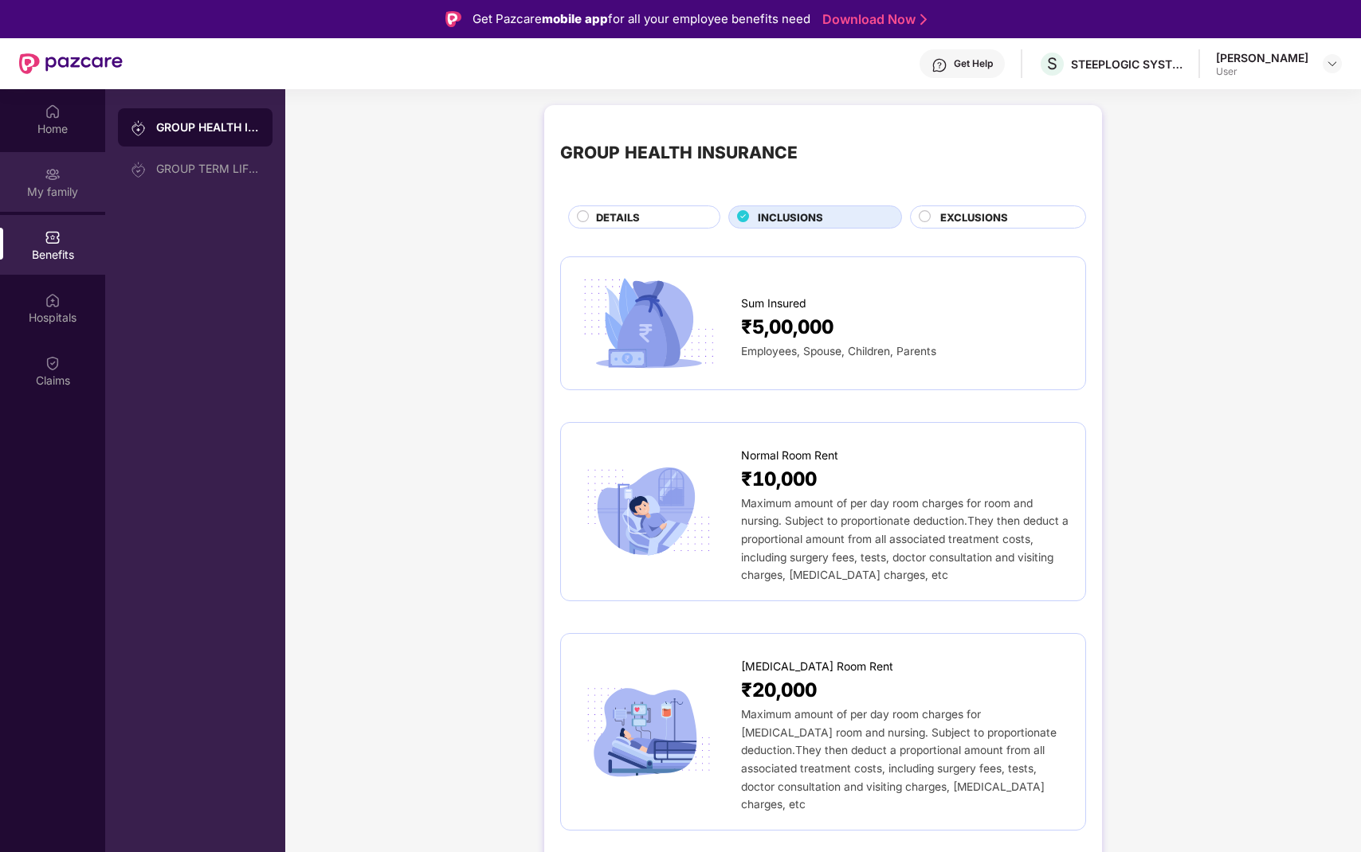
click at [53, 161] on div "My family" at bounding box center [52, 182] width 105 height 60
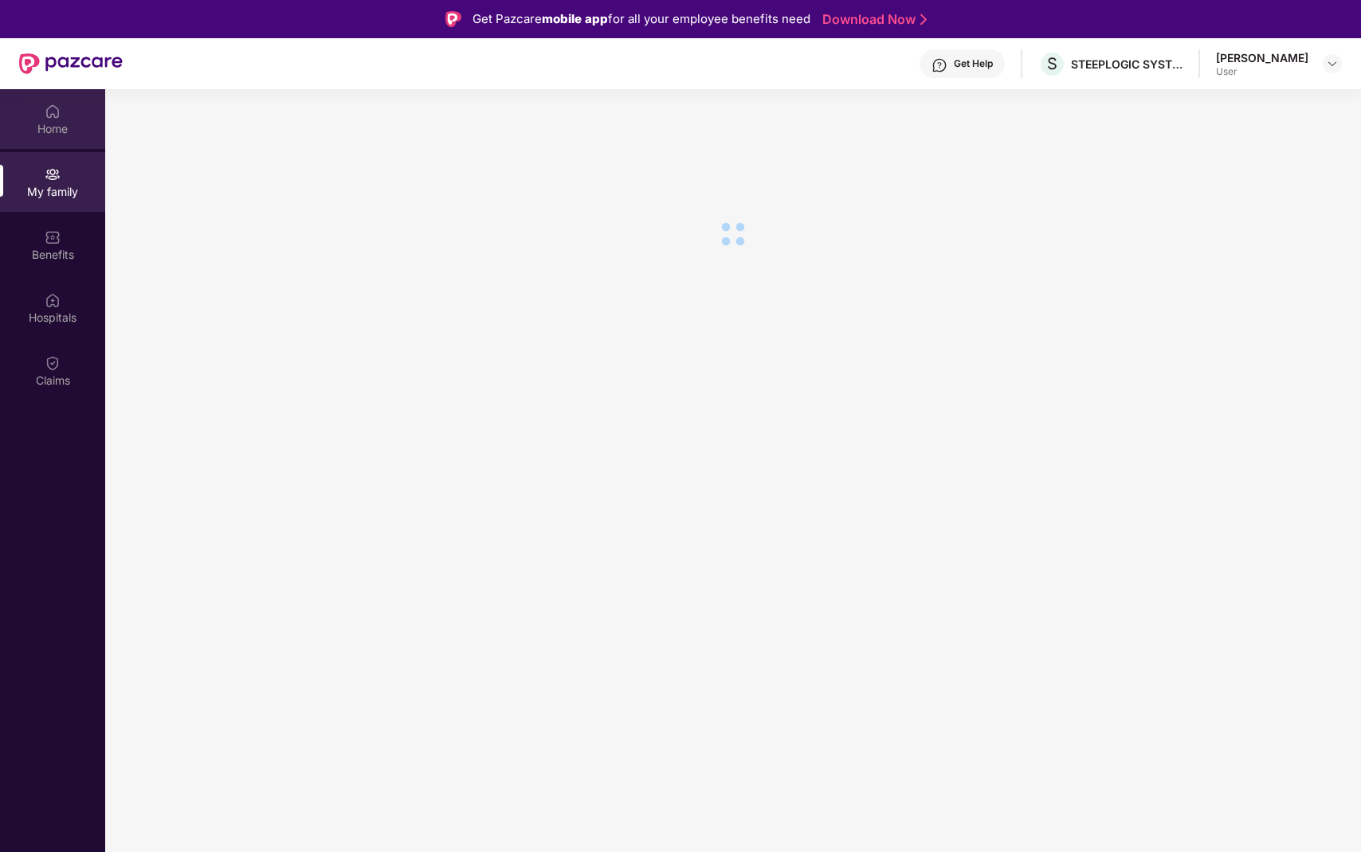
click at [53, 127] on div "Home" at bounding box center [52, 129] width 105 height 16
